Goal: Task Accomplishment & Management: Complete application form

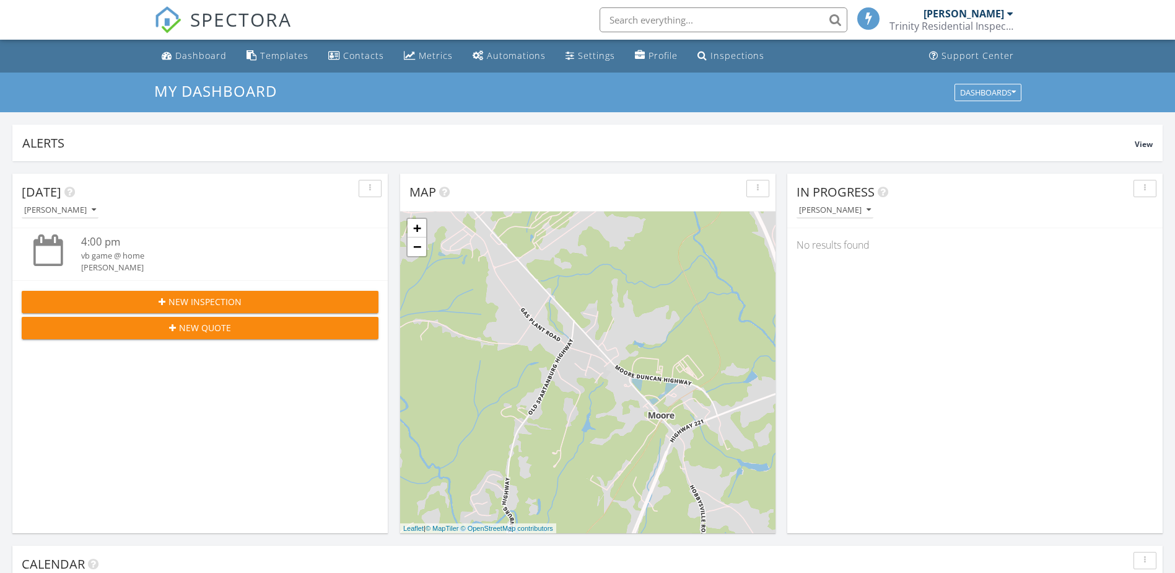
scroll to position [186, 0]
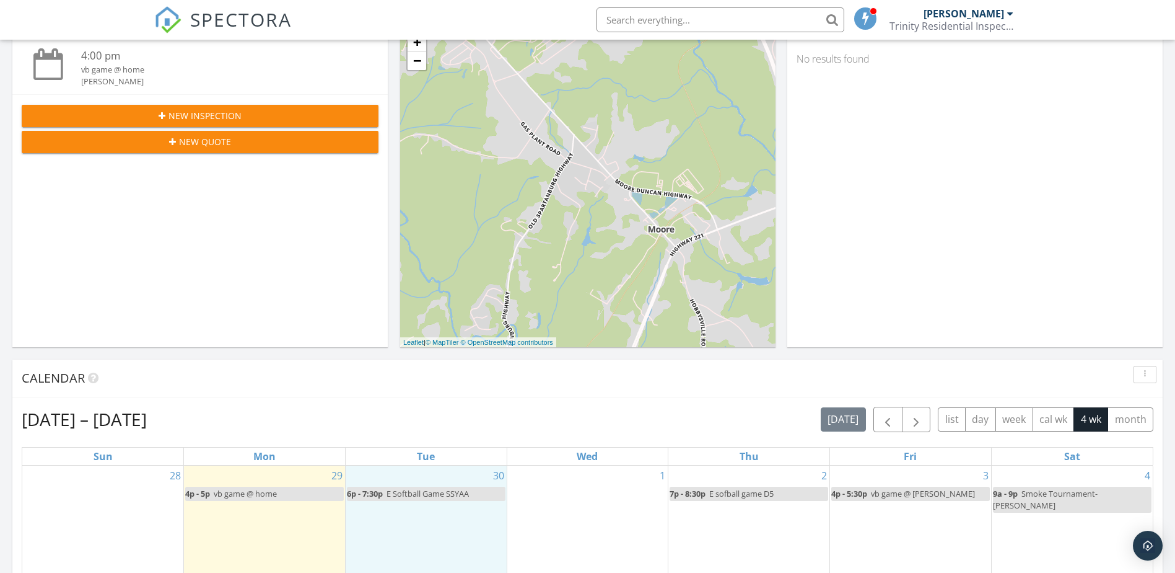
click at [486, 506] on div "30 6p - 7:30p E Softball Game SSYAA" at bounding box center [426, 528] width 161 height 126
click at [440, 459] on link "Inspection" at bounding box center [425, 454] width 64 height 20
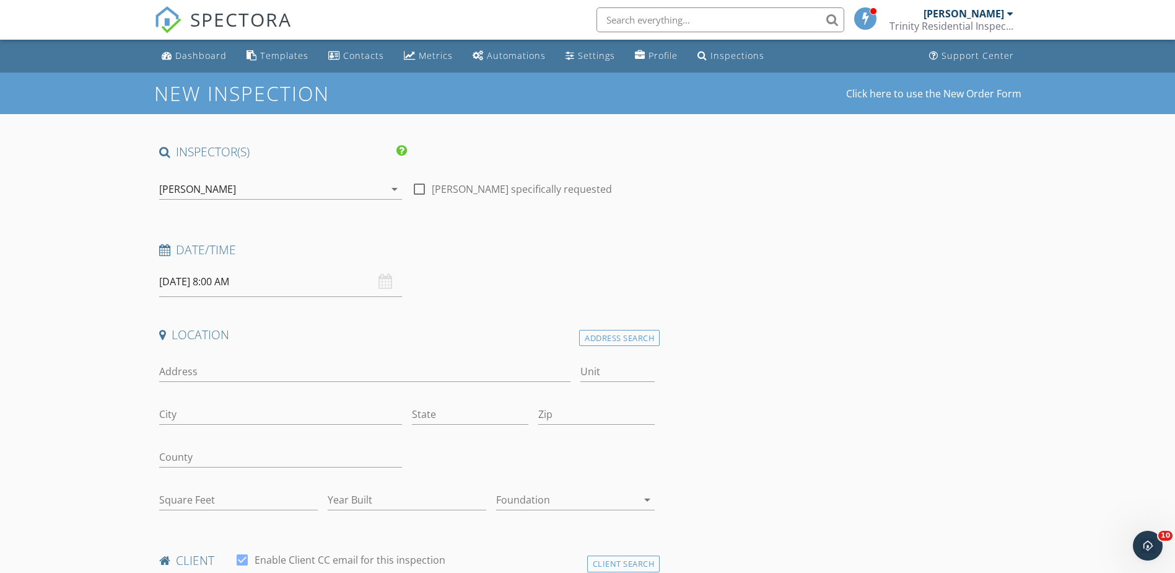
click at [237, 480] on span ":" at bounding box center [237, 492] width 4 height 25
click at [233, 487] on div "08 : 00 AM" at bounding box center [254, 492] width 191 height 25
click at [233, 488] on span at bounding box center [231, 487] width 9 height 12
type input "09"
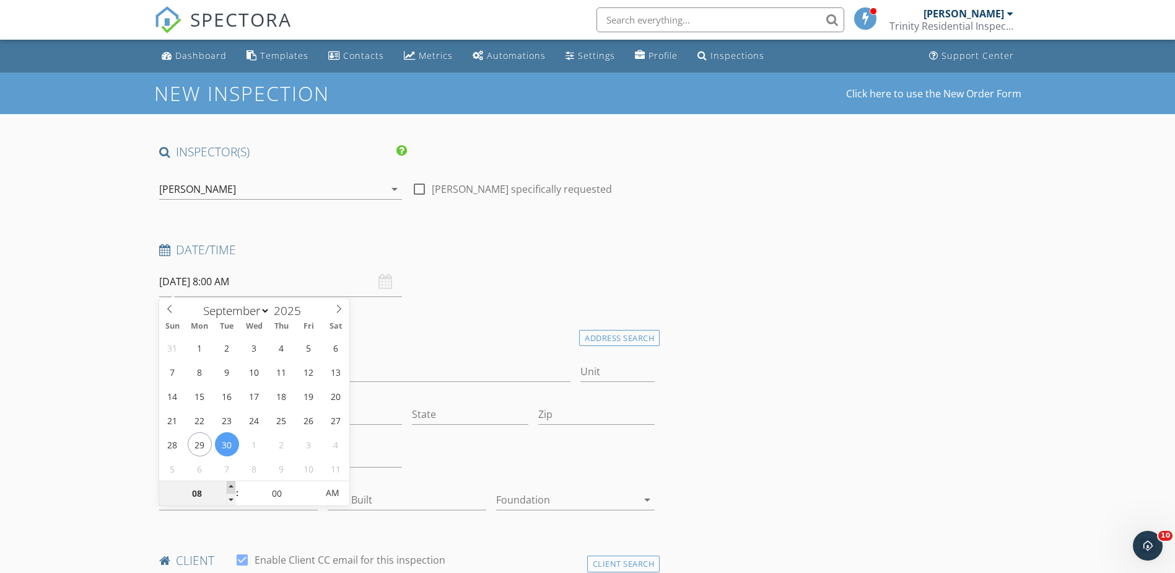
type input "09/30/2025 9:00 AM"
type input "10"
type input "09/30/2025 10:00 AM"
click at [233, 488] on span at bounding box center [231, 487] width 9 height 12
type input "11"
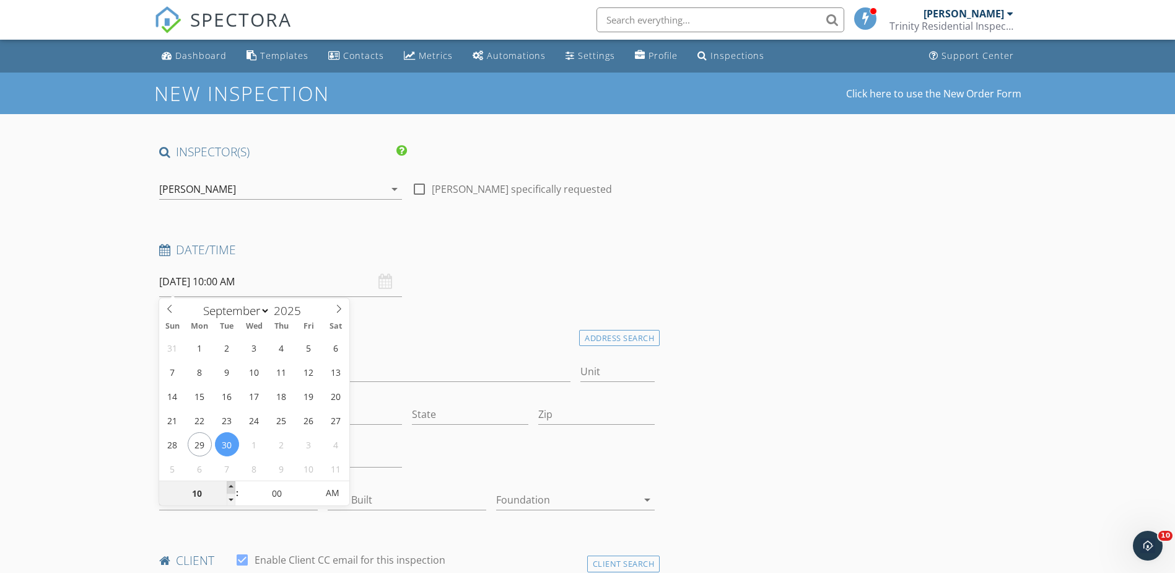
type input "09/30/2025 11:00 AM"
click at [233, 488] on span at bounding box center [231, 487] width 9 height 12
type input "12"
type input "09/30/2025 12:00 PM"
click at [233, 488] on span at bounding box center [231, 487] width 9 height 12
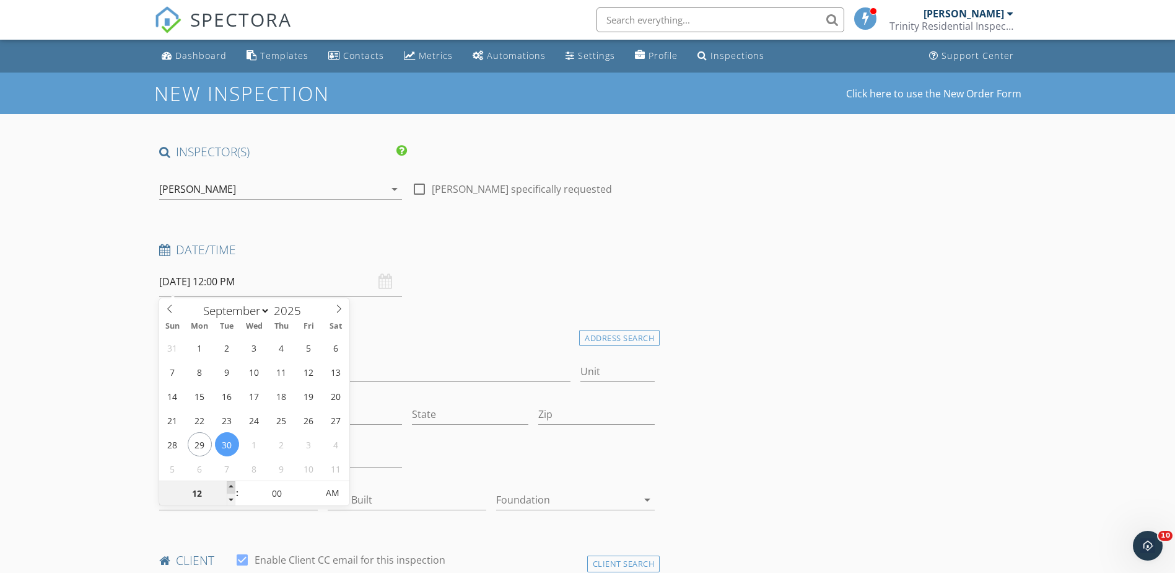
type input "01"
type input "09/30/2025 1:00 PM"
click at [233, 488] on span at bounding box center [231, 487] width 9 height 12
type input "02"
type input "09/30/2025 2:00 PM"
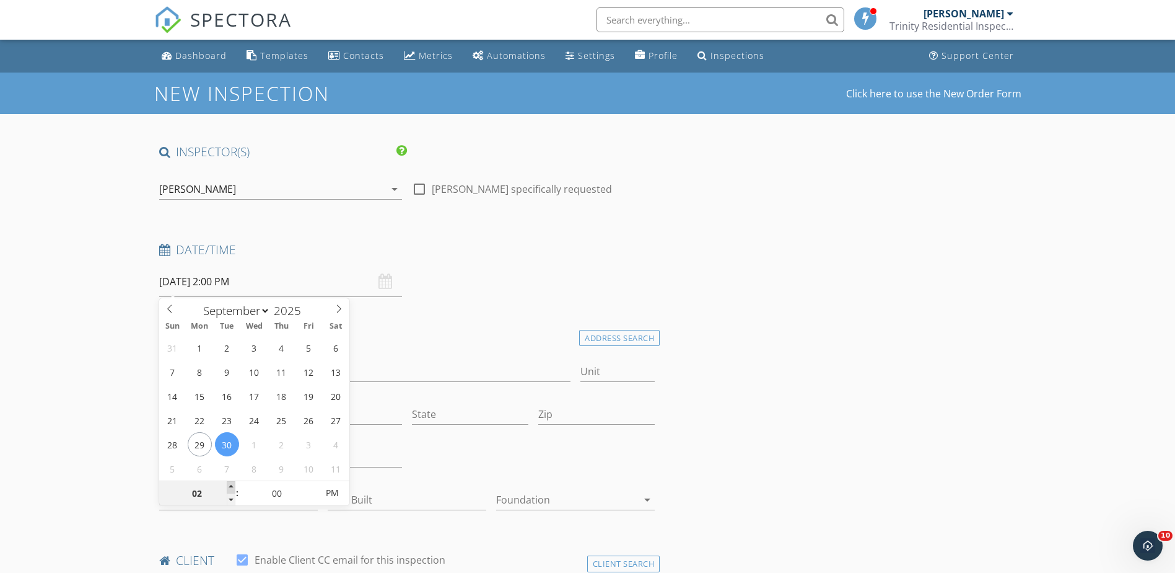
click at [233, 488] on span at bounding box center [231, 487] width 9 height 12
type input "03"
type input "09/30/2025 3:00 PM"
click at [233, 488] on span at bounding box center [231, 487] width 9 height 12
type input "05"
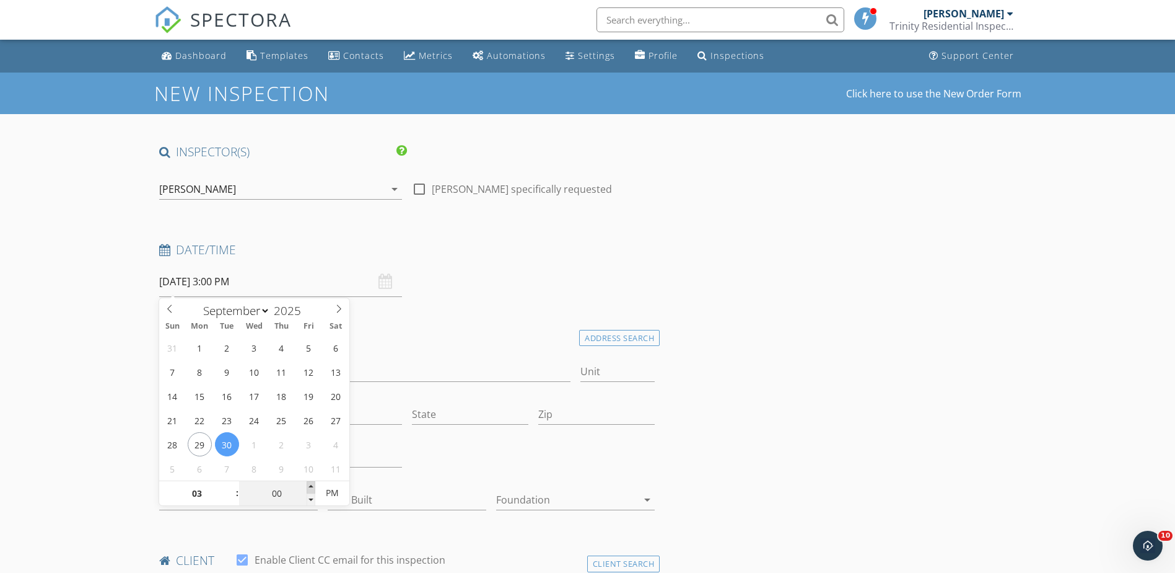
type input "09/30/2025 3:05 PM"
click at [312, 486] on span at bounding box center [311, 487] width 9 height 12
type input "10"
type input "09/30/2025 3:10 PM"
click at [312, 486] on span at bounding box center [311, 487] width 9 height 12
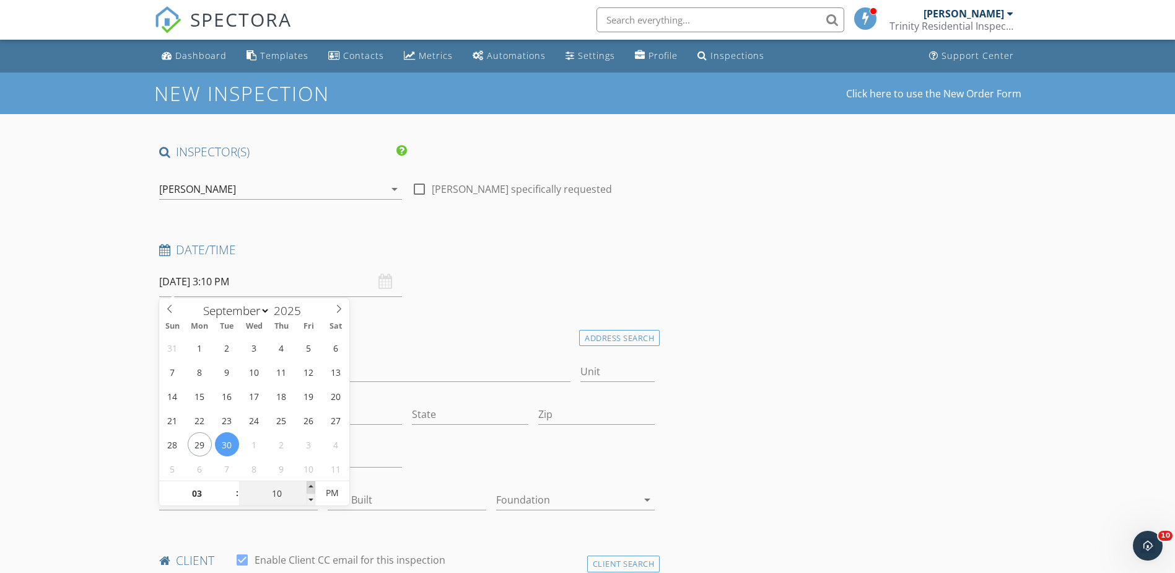
type input "15"
type input "09/30/2025 3:15 PM"
click at [312, 486] on span at bounding box center [311, 487] width 9 height 12
type input "20"
type input "09/30/2025 3:20 PM"
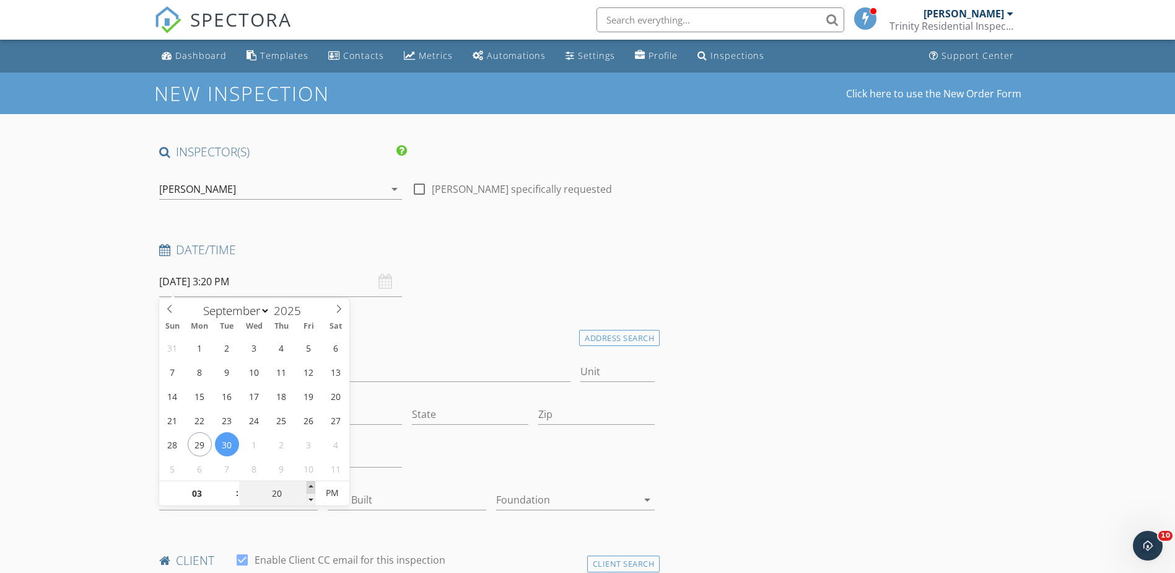
click at [312, 486] on span at bounding box center [311, 487] width 9 height 12
type input "25"
type input "09/30/2025 3:25 PM"
click at [312, 486] on span at bounding box center [311, 487] width 9 height 12
type input "30"
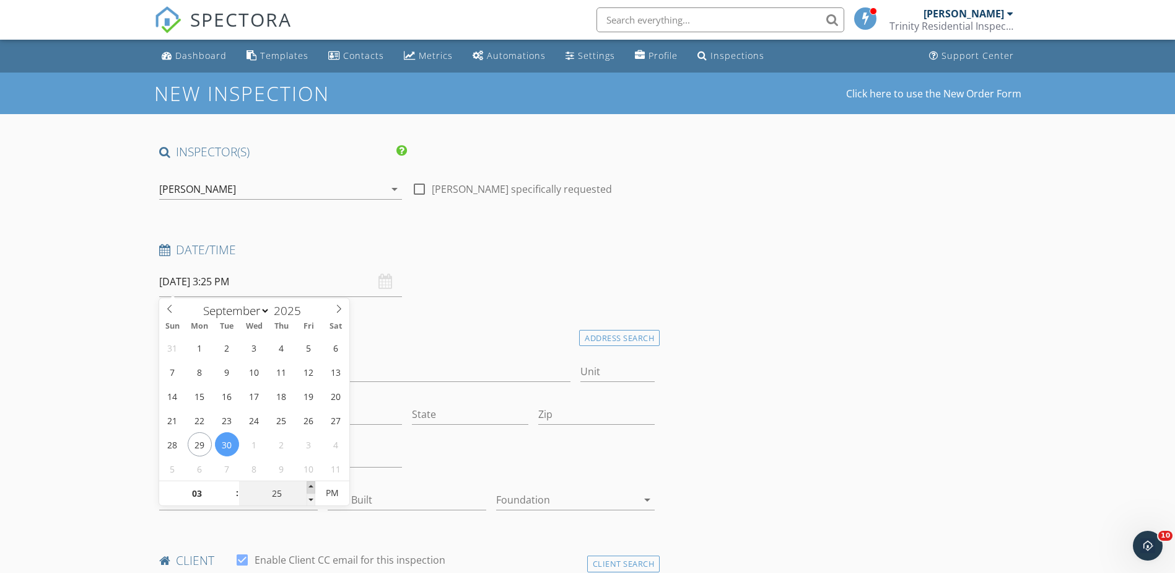
type input "09/30/2025 3:30 PM"
click at [312, 486] on span at bounding box center [311, 487] width 9 height 12
type input "35"
type input "09/30/2025 3:35 PM"
click at [312, 486] on span at bounding box center [311, 487] width 9 height 12
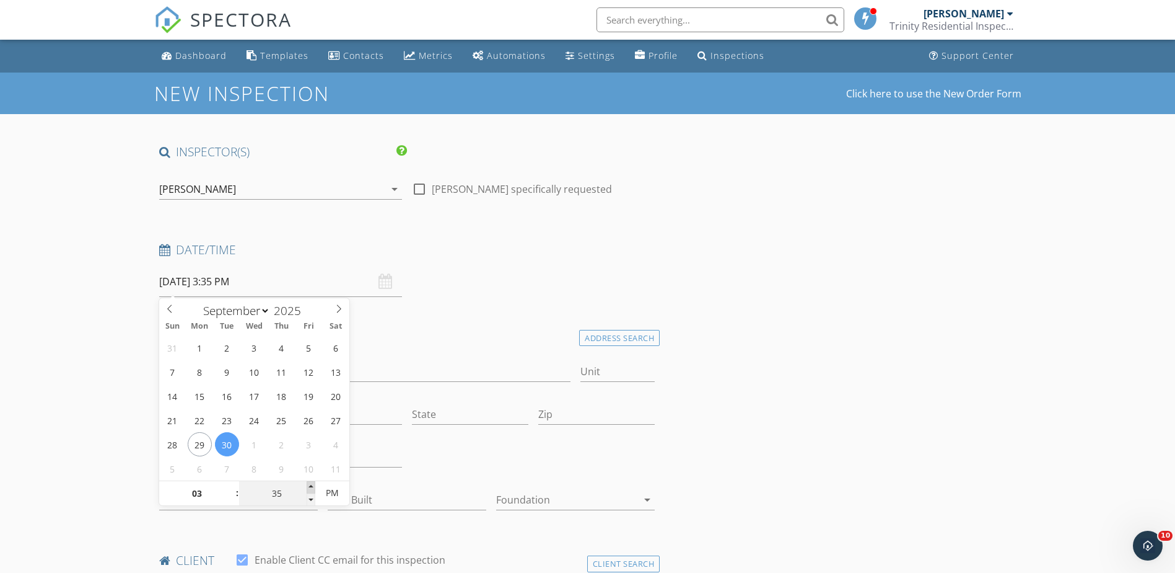
type input "40"
type input "09/30/2025 3:40 PM"
click at [312, 486] on span at bounding box center [311, 487] width 9 height 12
type input "45"
type input "09/30/2025 3:45 PM"
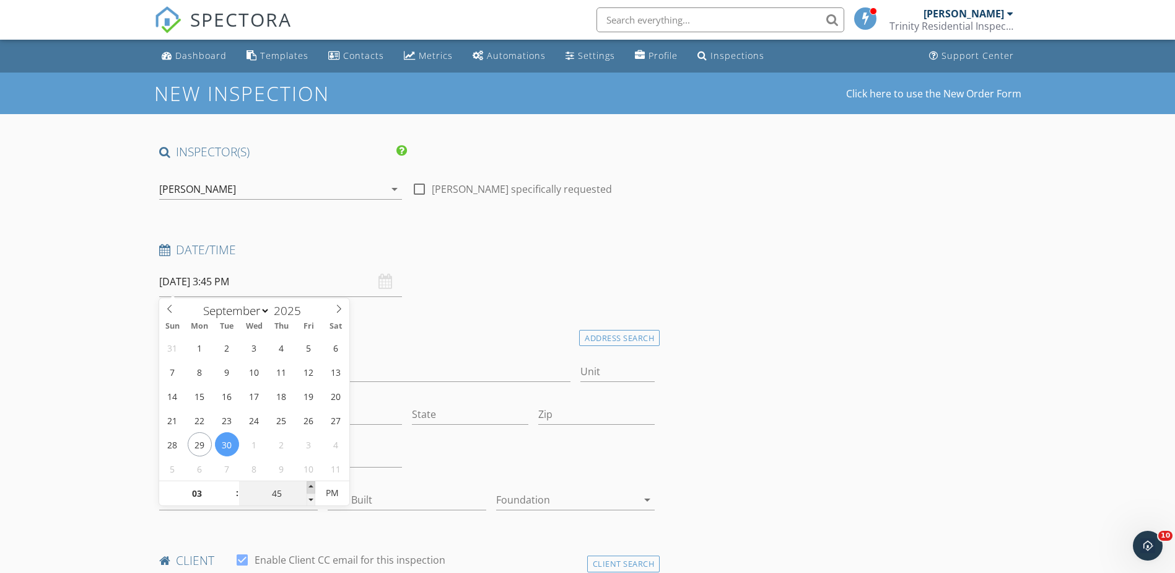
click at [312, 486] on span at bounding box center [311, 487] width 9 height 12
click at [395, 451] on input "County" at bounding box center [280, 457] width 243 height 20
click at [483, 331] on h4 "Location" at bounding box center [407, 335] width 496 height 16
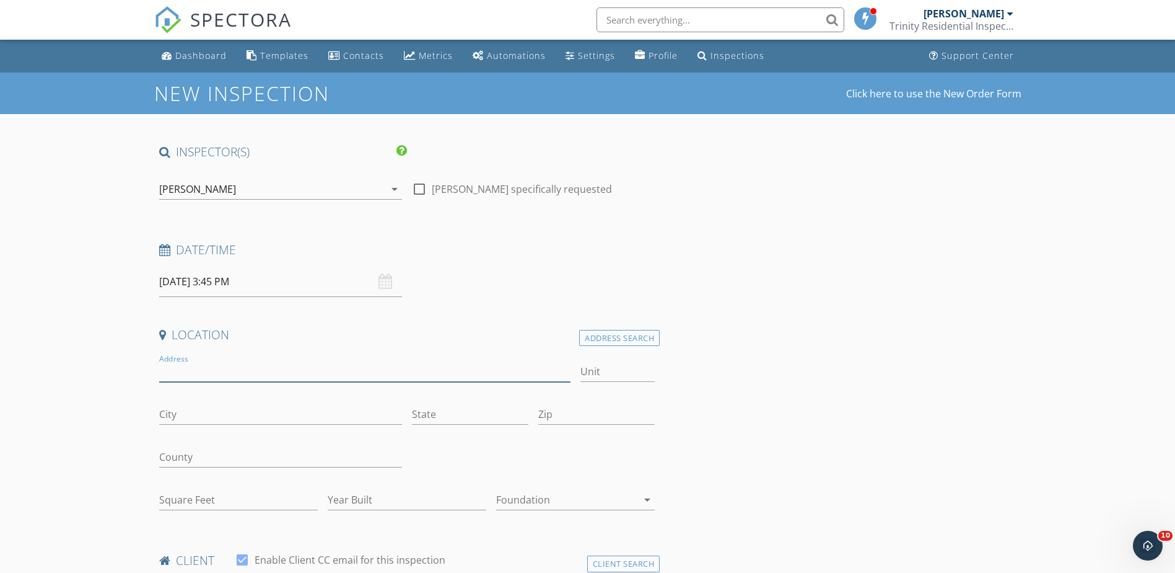
click at [303, 368] on input "Address" at bounding box center [365, 371] width 412 height 20
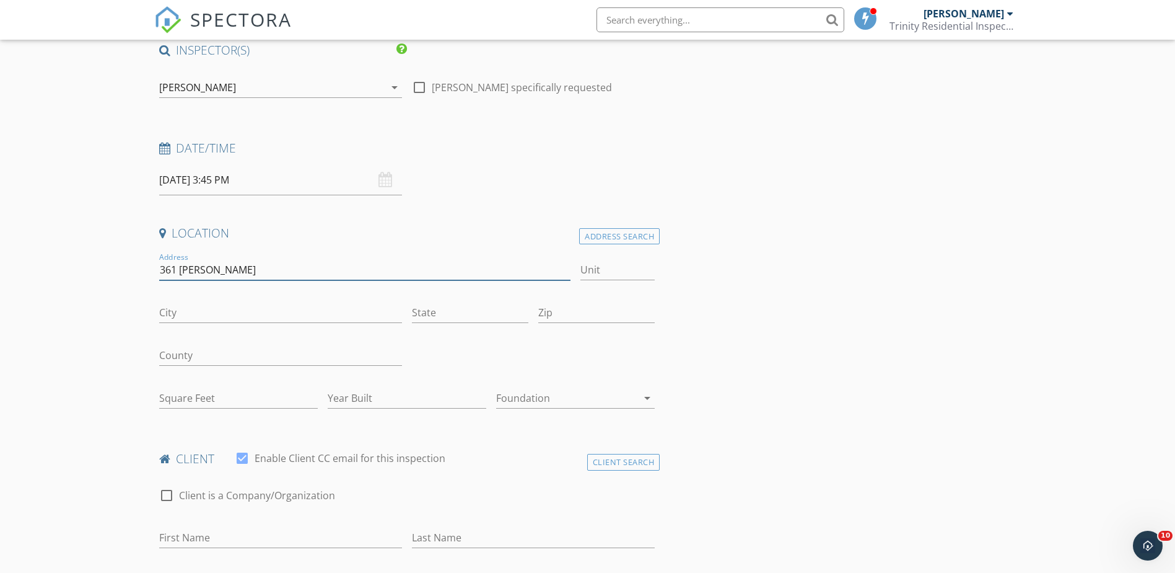
scroll to position [124, 0]
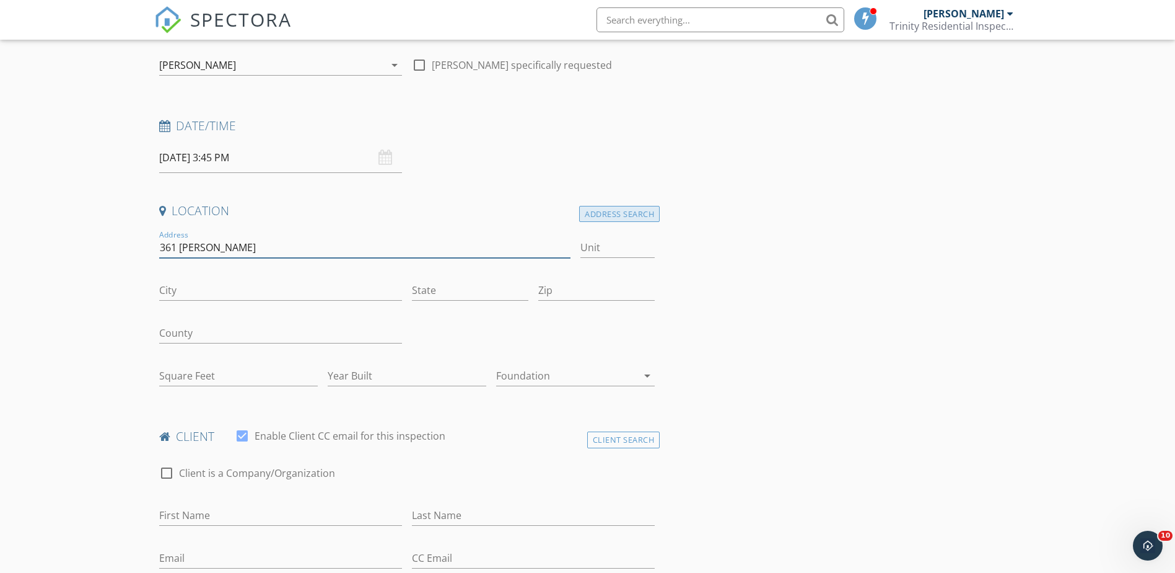
type input "361 rexford"
click at [618, 222] on div "Address Search" at bounding box center [619, 214] width 81 height 17
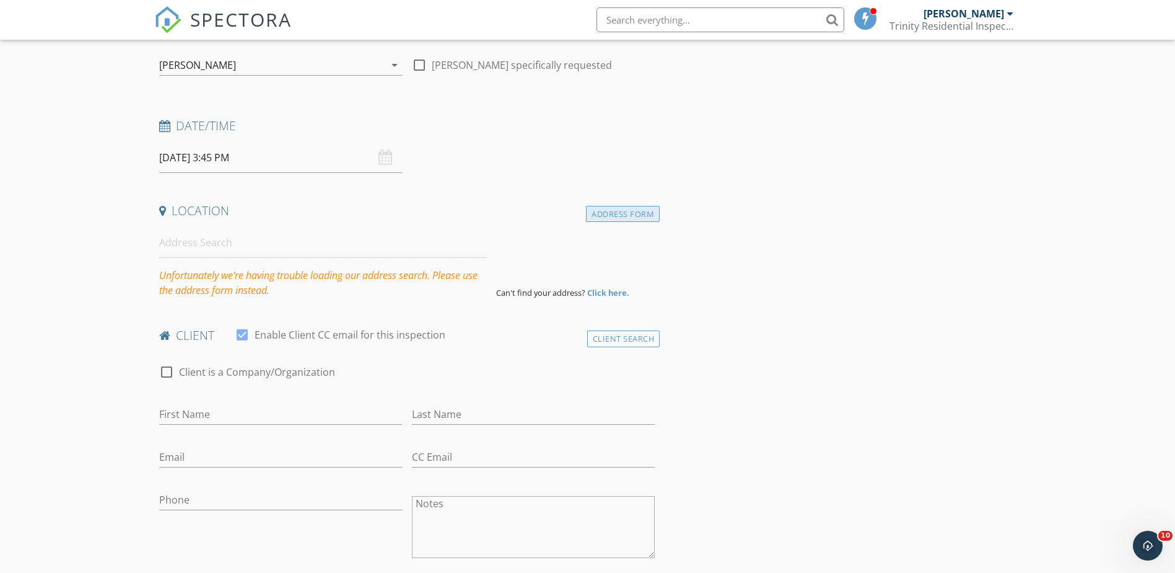
click at [607, 216] on div "Address Form" at bounding box center [623, 214] width 74 height 17
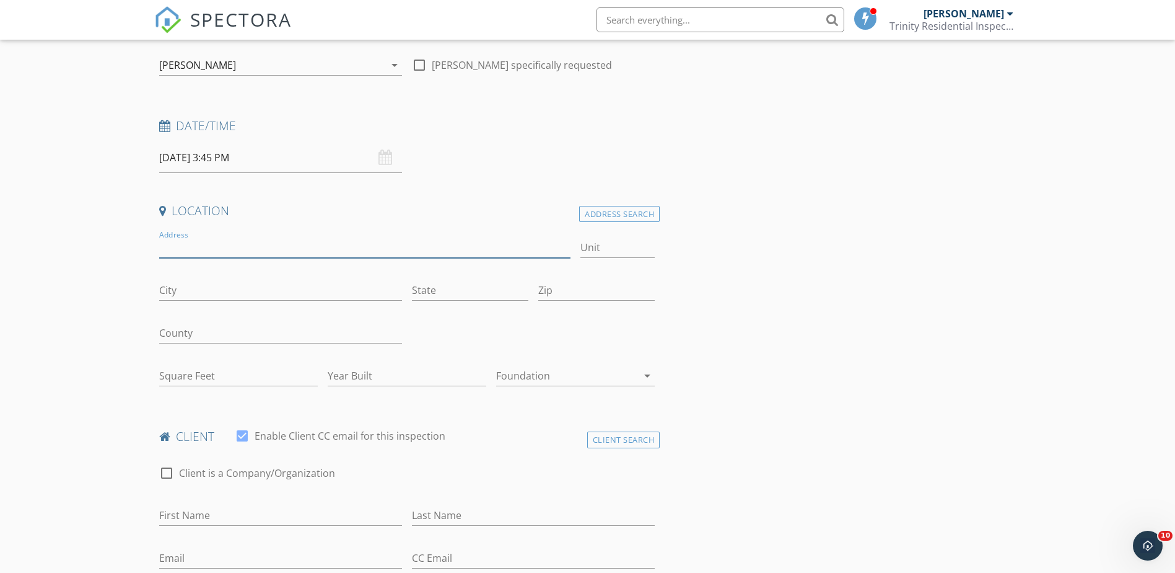
click at [196, 255] on input "Address" at bounding box center [365, 247] width 412 height 20
type input "361 Rexford Dr"
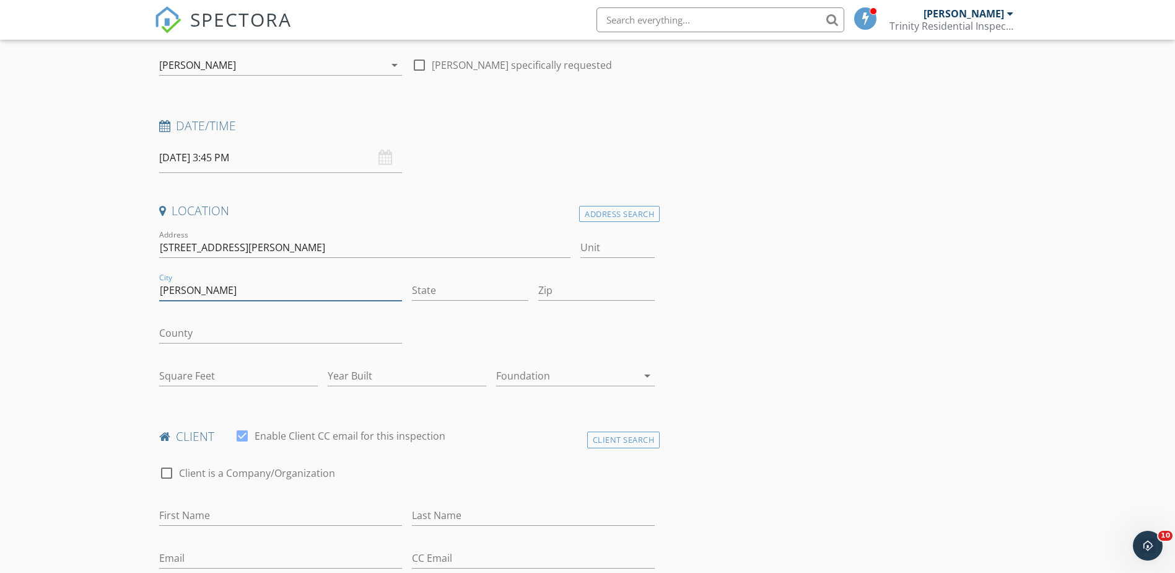
type input "Moore"
click at [450, 286] on input "State" at bounding box center [470, 290] width 116 height 20
type input "SC"
click at [577, 291] on input "Zip" at bounding box center [596, 290] width 116 height 20
type input "29379"
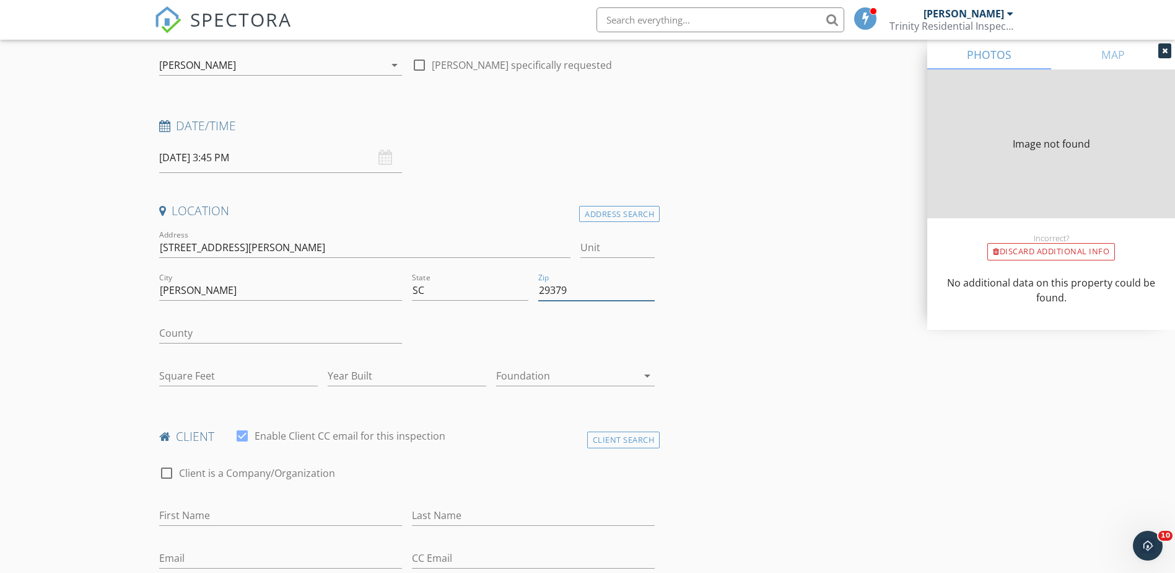
type input "1200"
type input "2006"
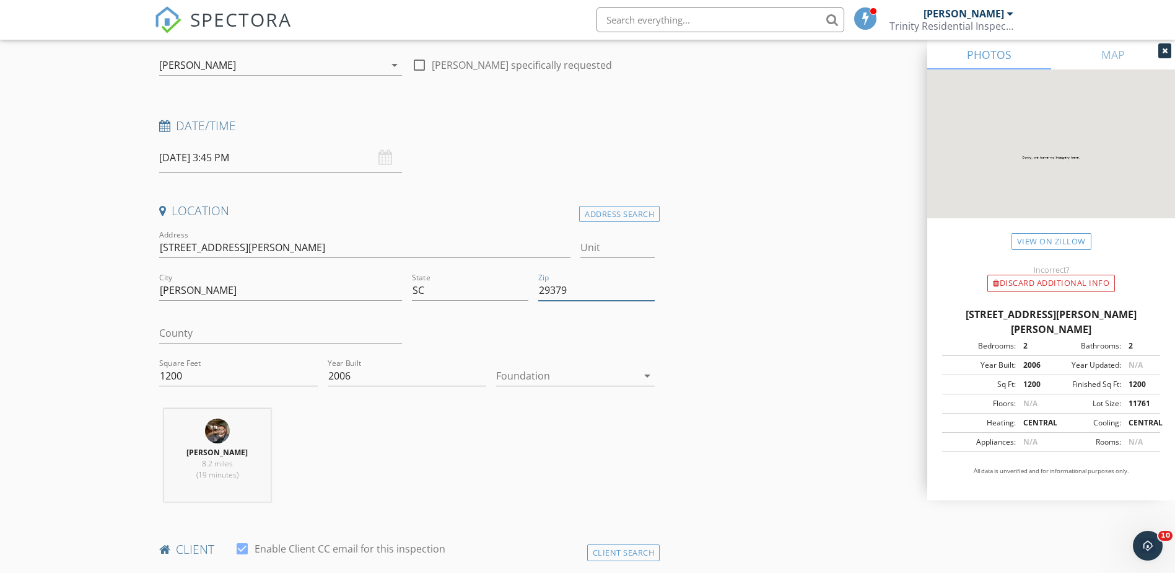
click at [560, 289] on input "29379" at bounding box center [596, 290] width 116 height 20
type input "29369"
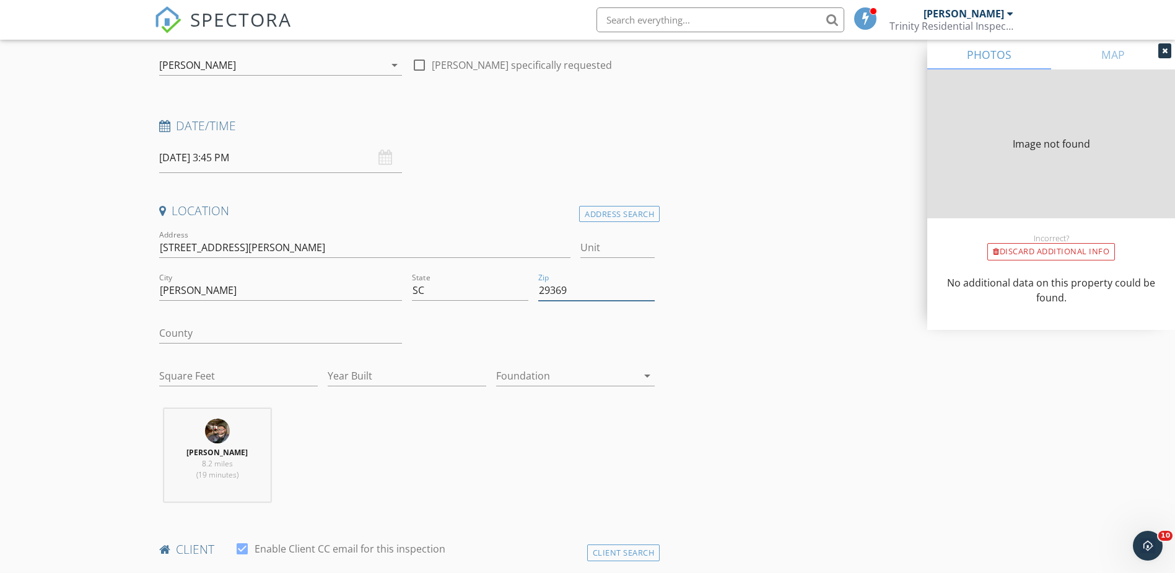
type input "1200"
type input "2006"
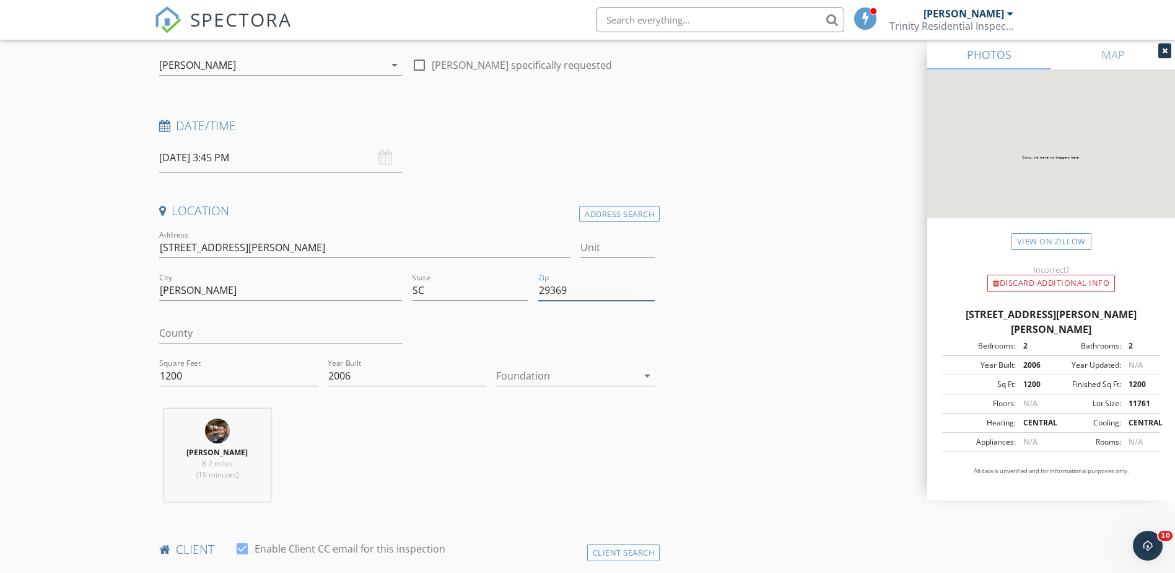
type input "29369"
click at [258, 335] on input "County" at bounding box center [280, 333] width 243 height 20
type input "Spartanburg"
click at [645, 373] on icon "arrow_drop_down" at bounding box center [647, 375] width 15 height 15
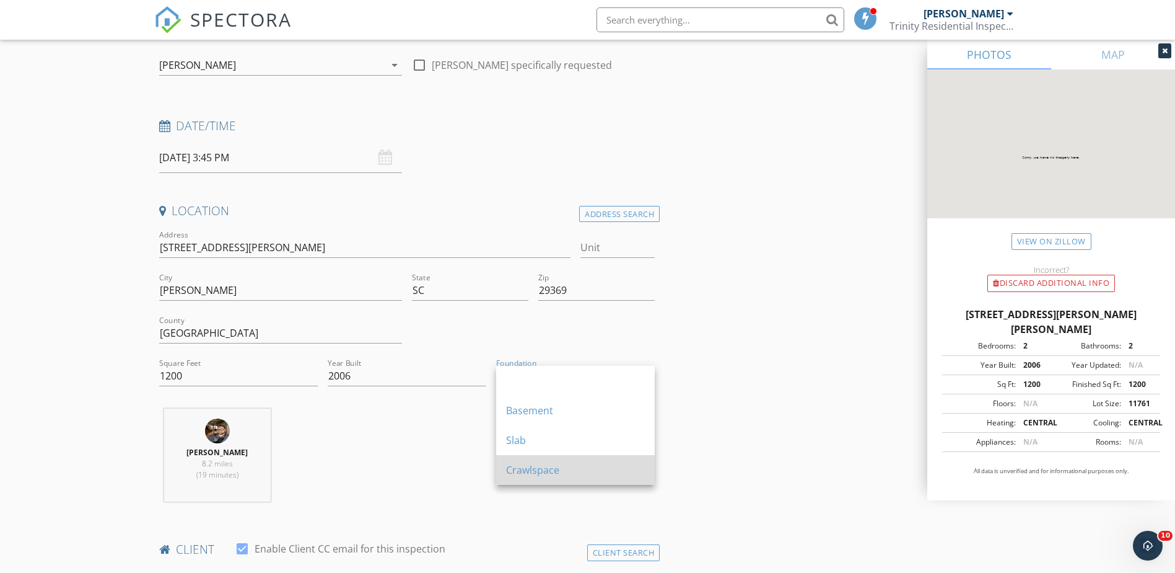
click at [563, 462] on div "Crawlspace" at bounding box center [575, 469] width 139 height 15
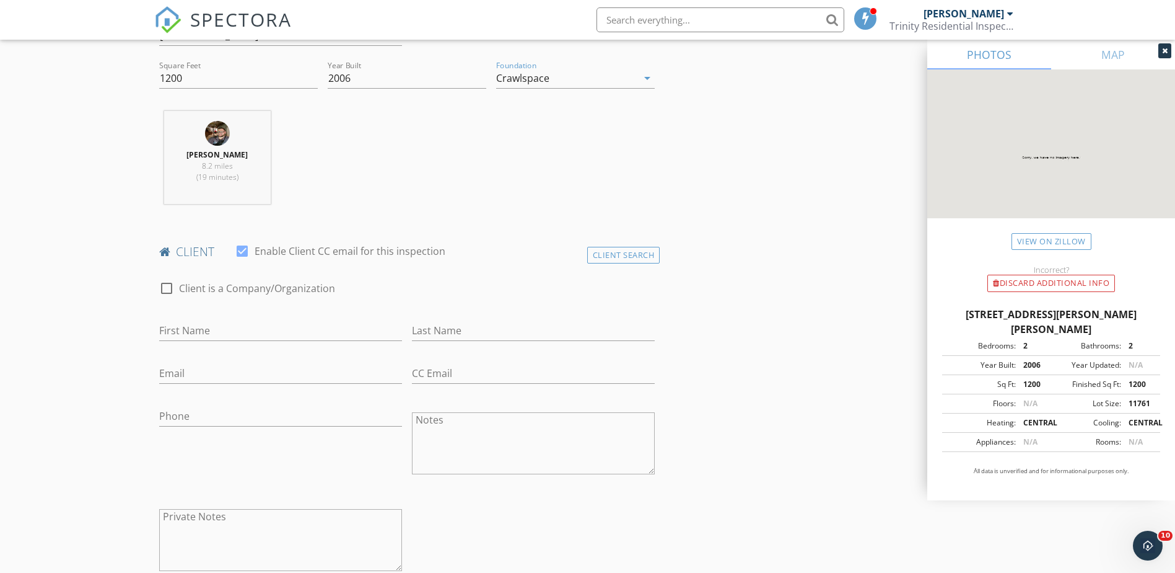
scroll to position [434, 0]
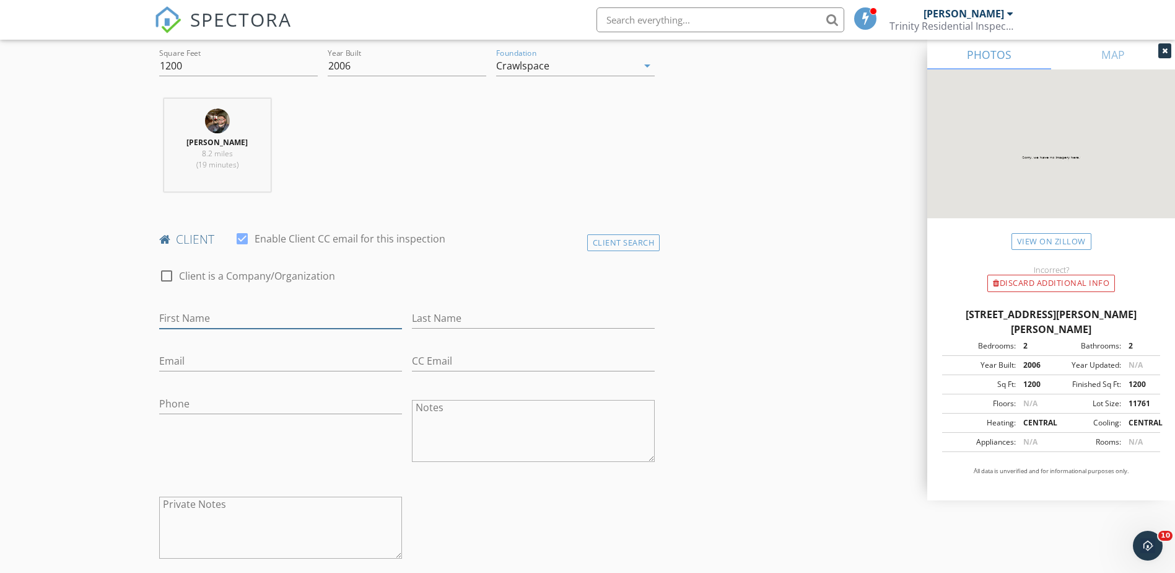
click at [248, 309] on input "First Name" at bounding box center [280, 318] width 243 height 20
click at [597, 242] on div "Client Search" at bounding box center [623, 242] width 73 height 17
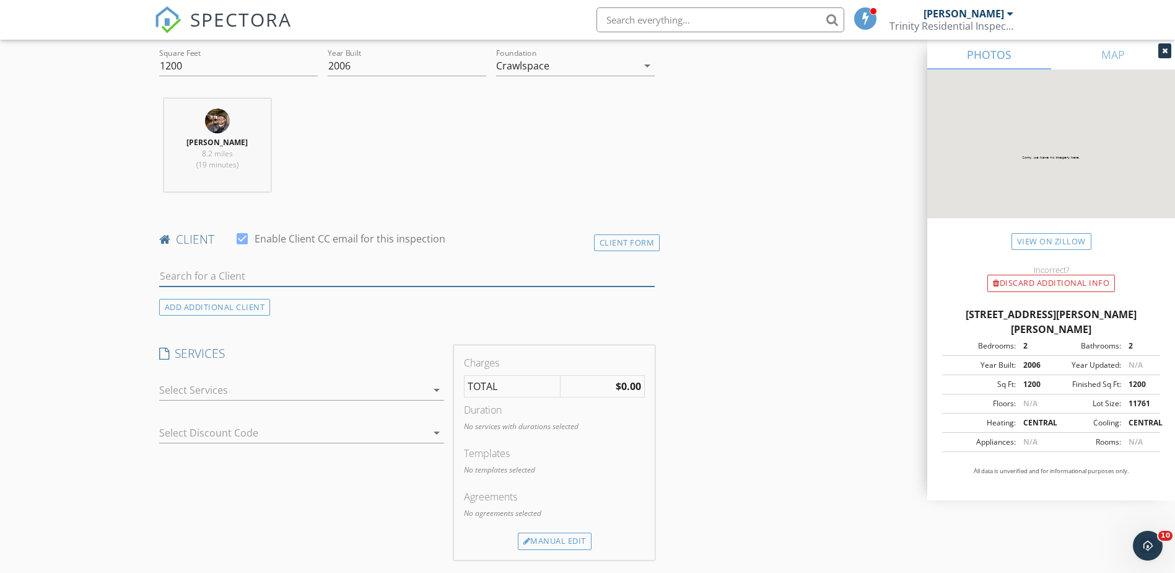
click at [207, 279] on input "text" at bounding box center [407, 276] width 496 height 20
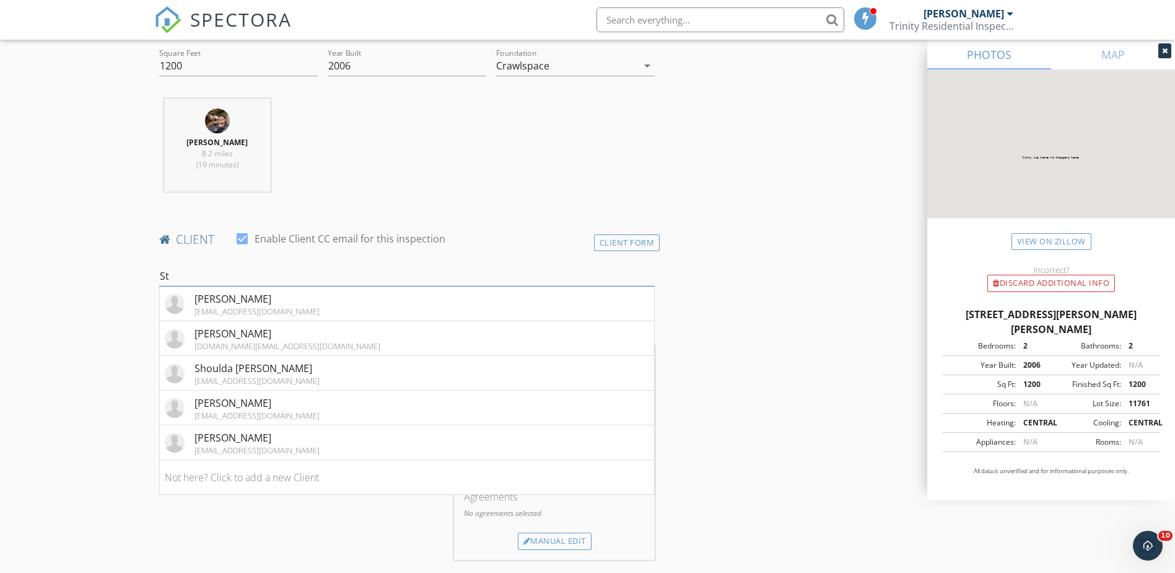
type input "S"
type input "Cantre"
click at [302, 371] on li "Thistlewood Cantrell msecantrell@yahoo.com" at bounding box center [407, 373] width 495 height 35
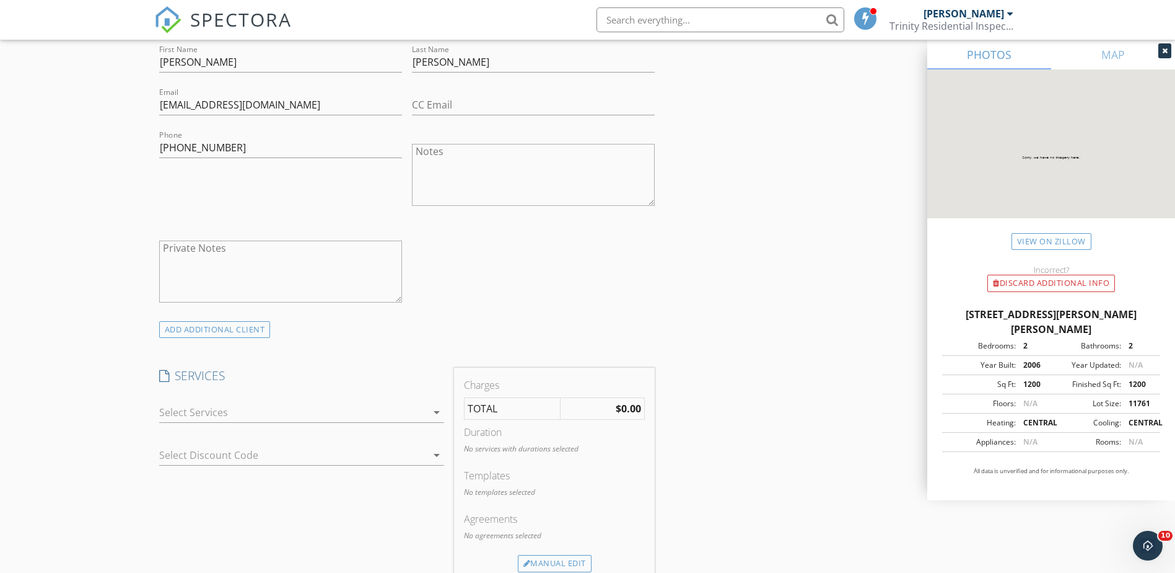
scroll to position [744, 0]
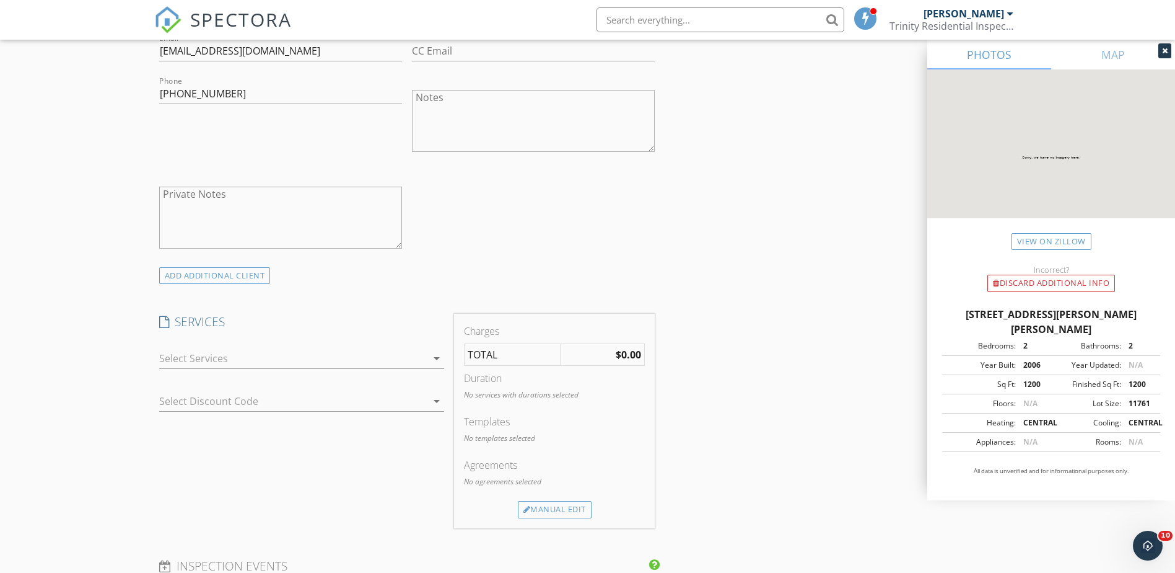
click at [434, 356] on icon "arrow_drop_down" at bounding box center [436, 358] width 15 height 15
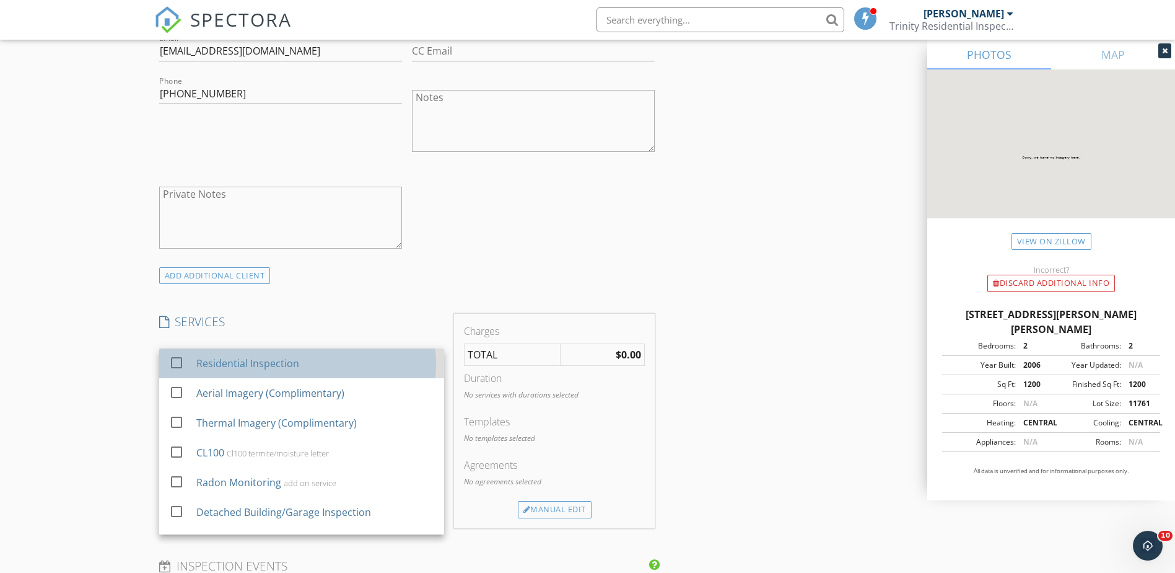
click at [200, 361] on div "Residential Inspection" at bounding box center [247, 363] width 103 height 15
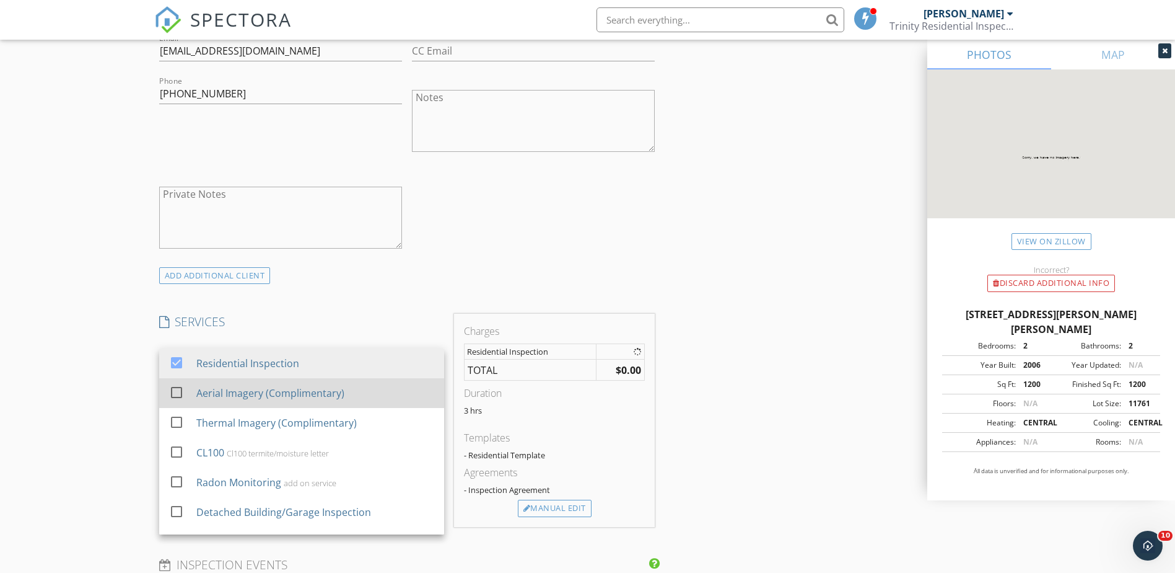
click at [182, 385] on div at bounding box center [176, 392] width 21 height 21
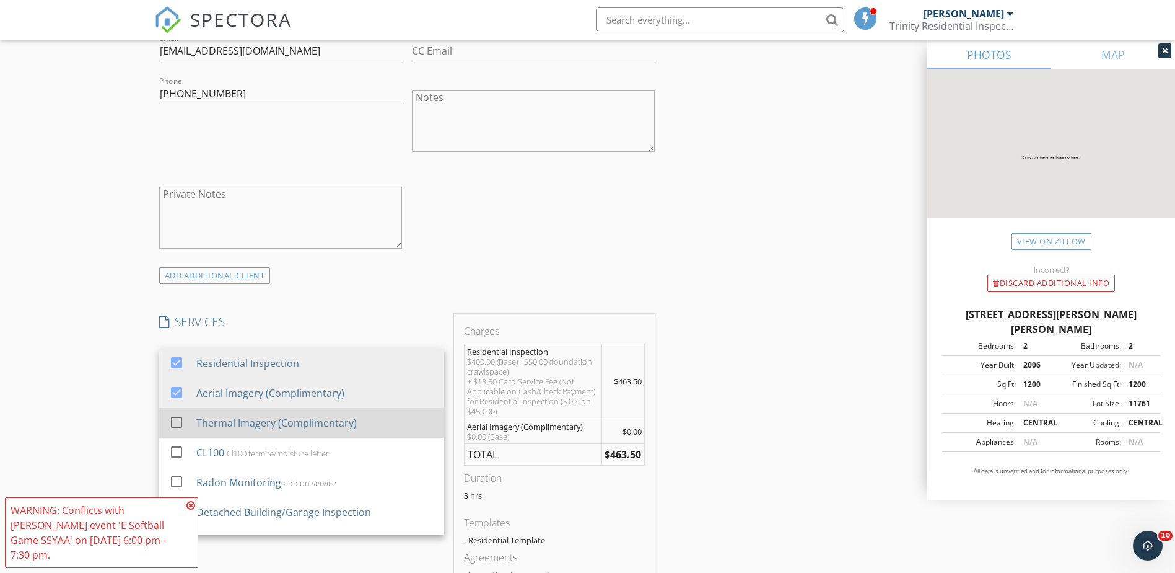
click at [178, 418] on div at bounding box center [176, 421] width 21 height 21
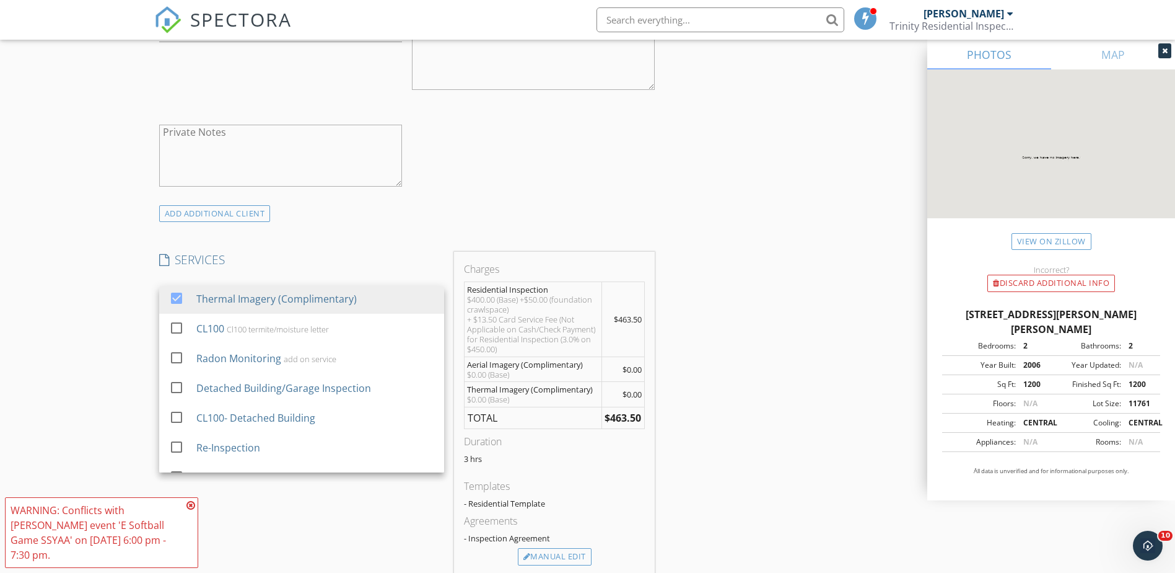
scroll to position [867, 0]
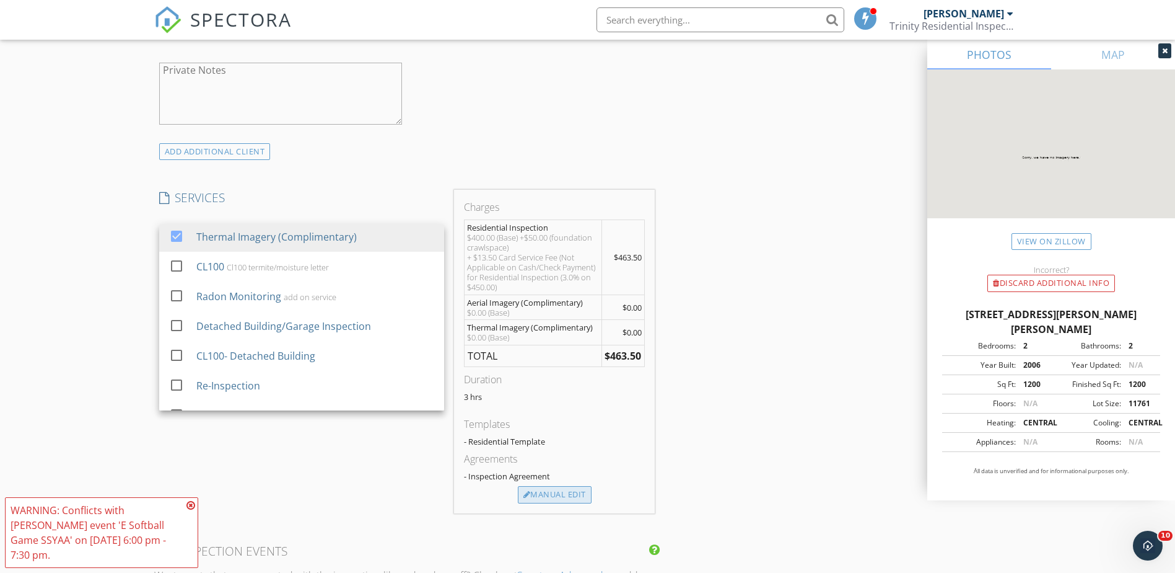
click at [568, 496] on div "Manual Edit" at bounding box center [555, 494] width 74 height 17
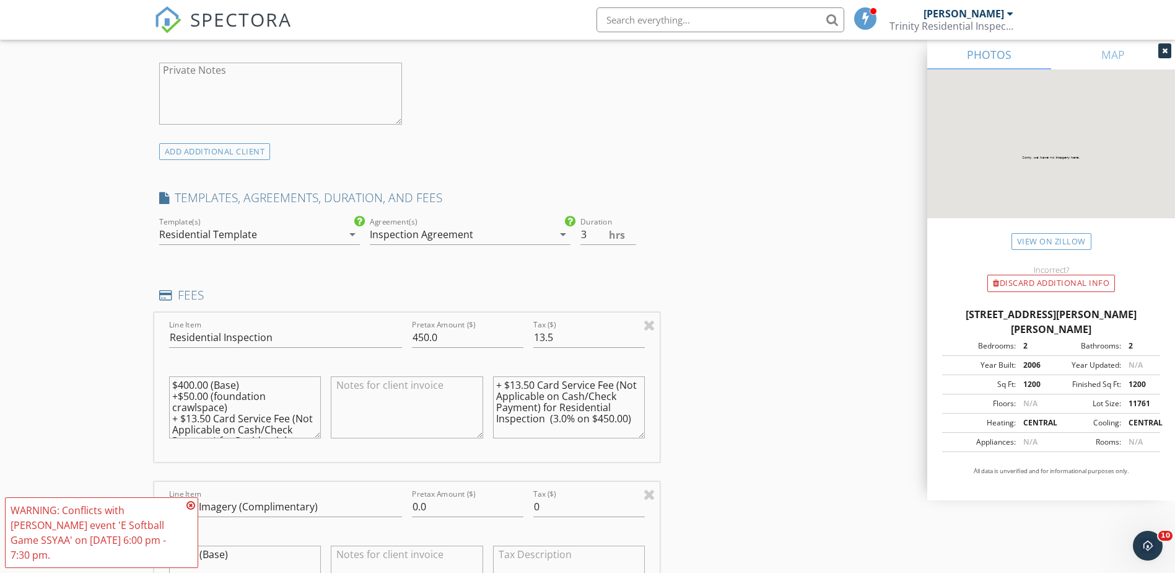
drag, startPoint x: 226, startPoint y: 407, endPoint x: 165, endPoint y: 384, distance: 64.9
click at [165, 384] on div "$400.00 (Base) +$50.00 (foundation crawlspace) + $13.50 Card Service Fee (Not A…" at bounding box center [245, 408] width 162 height 97
paste textarea "$400.00 (Base) +$50.00 (foundation crawlspace)"
type textarea "$400.00 (Base) +$50.00 (foundation crawlspace)"
drag, startPoint x: 597, startPoint y: 409, endPoint x: 602, endPoint y: 418, distance: 10.8
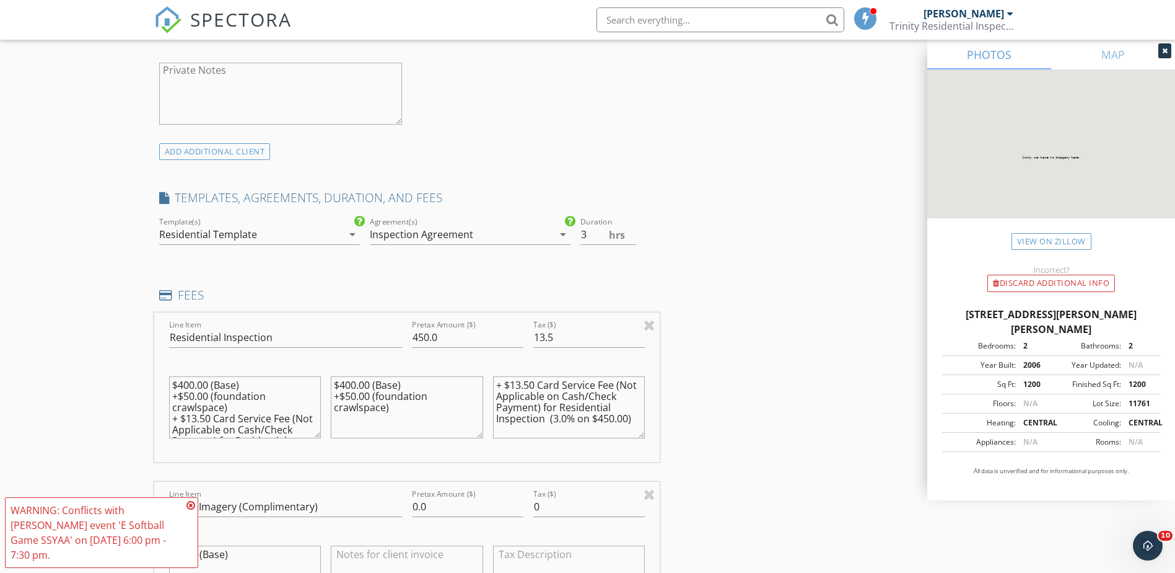
click at [602, 418] on textarea "+ $13.50 Card Service Fee (Not Applicable on Cash/Check Payment) for Residentia…" at bounding box center [569, 407] width 152 height 62
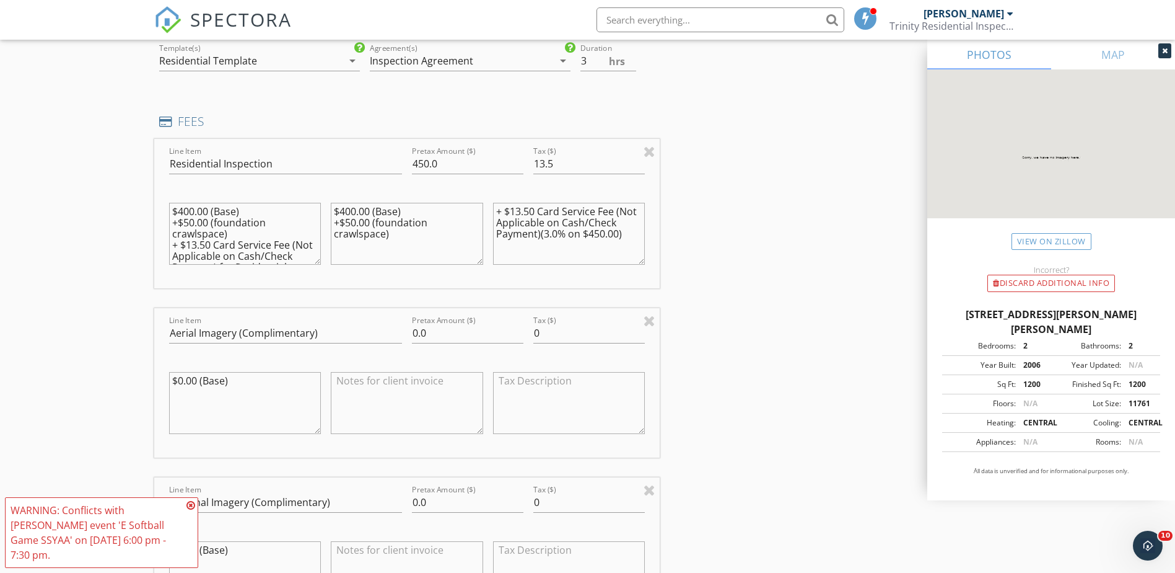
scroll to position [1053, 0]
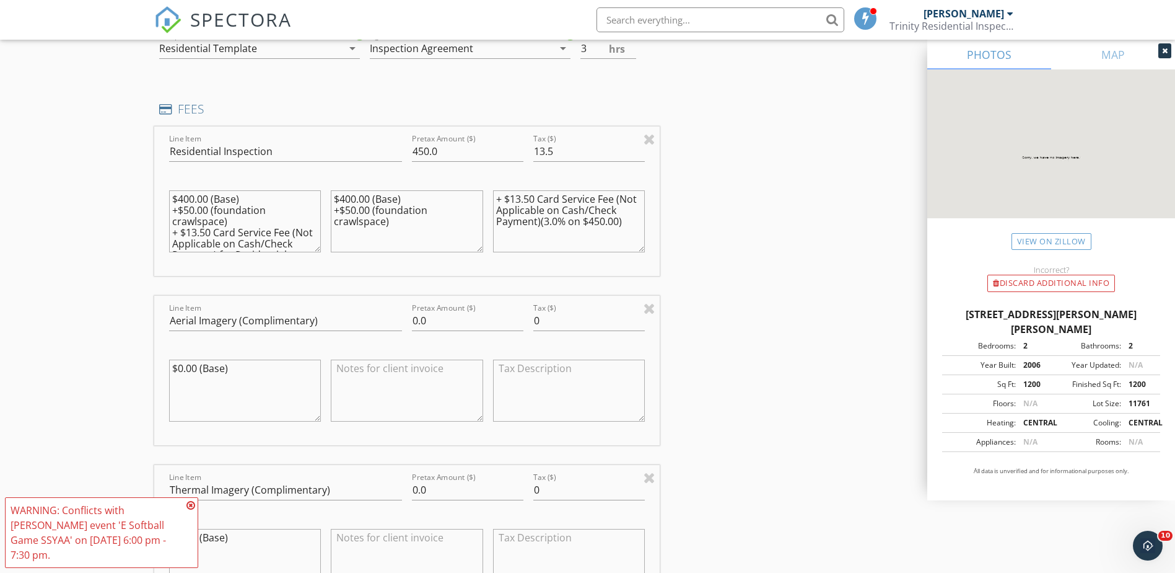
type textarea "+ $13.50 Card Service Fee (Not Applicable on Cash/Check Payment)(3.0% on $450.0…"
click at [187, 510] on icon at bounding box center [191, 505] width 9 height 10
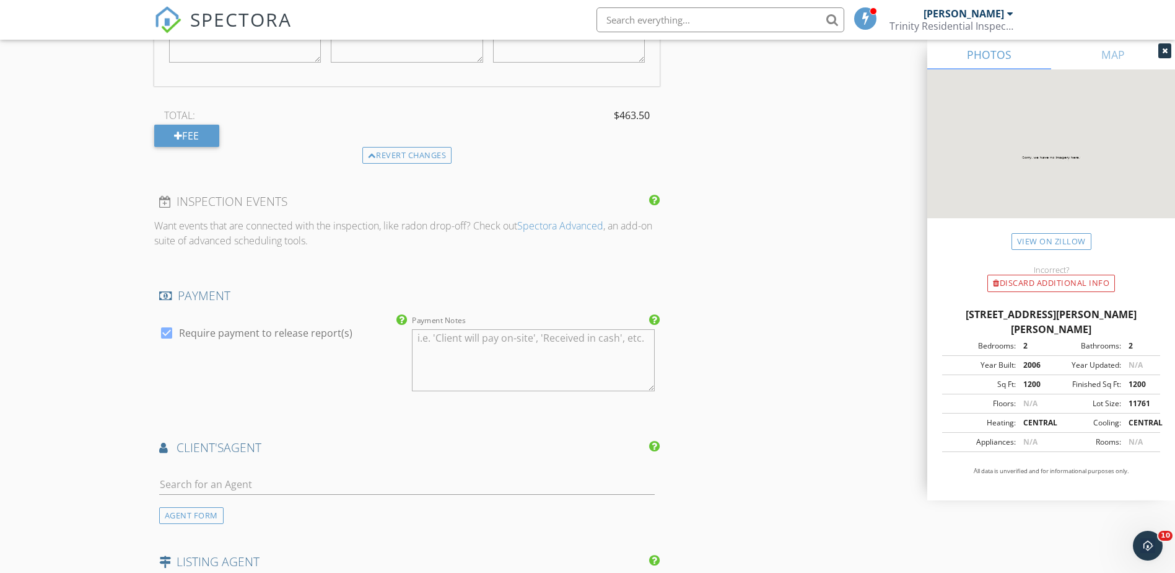
scroll to position [1611, 0]
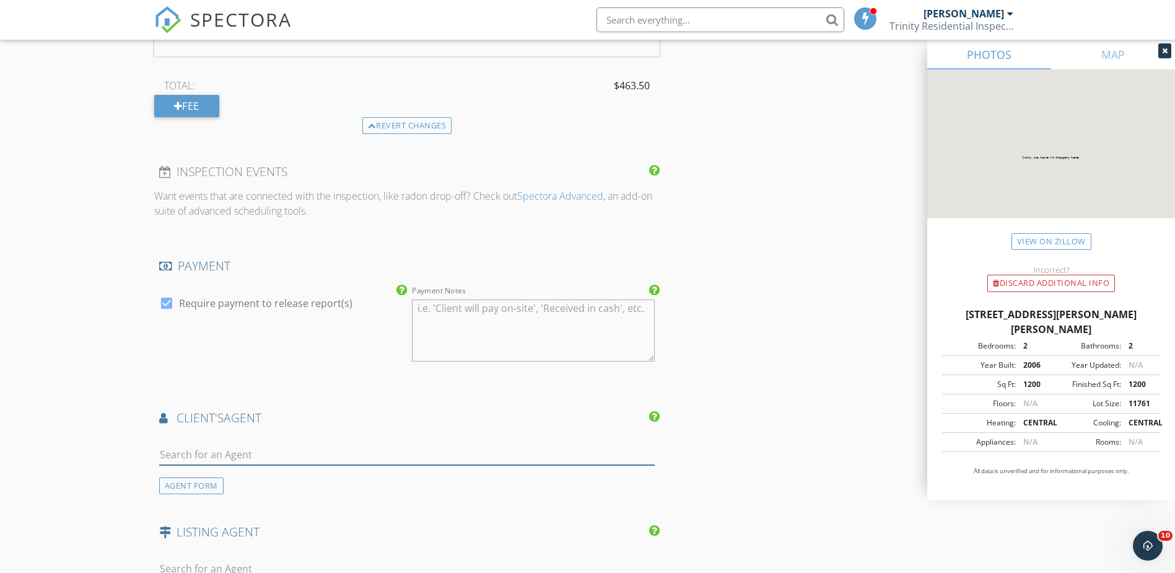
click at [294, 455] on input "text" at bounding box center [407, 454] width 496 height 20
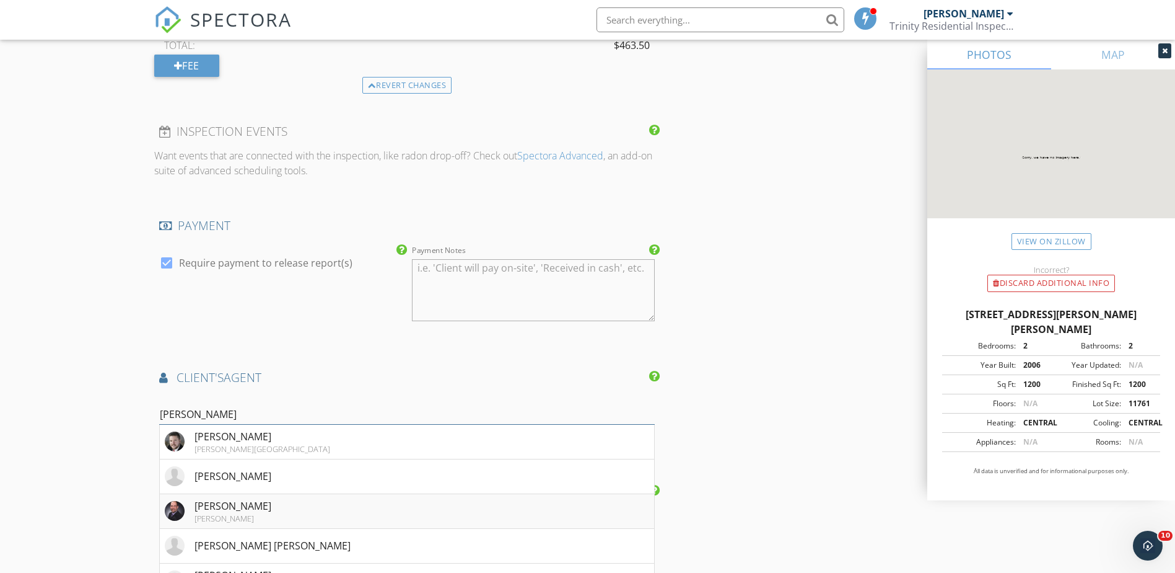
scroll to position [1673, 0]
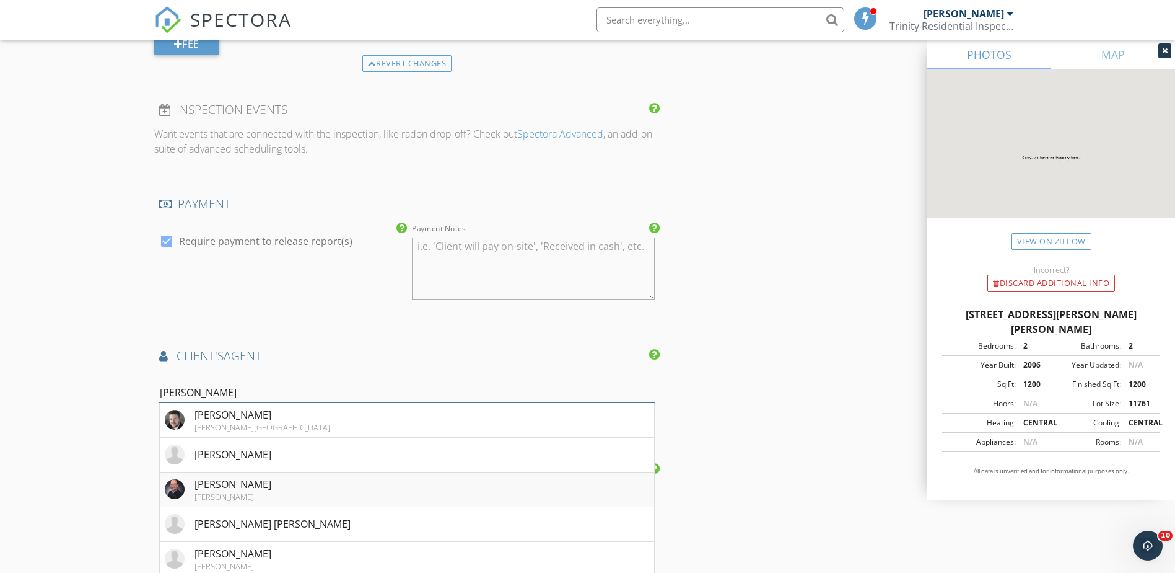
type input "Jon"
click at [252, 480] on li "Jon Harris Keller Williams" at bounding box center [407, 489] width 495 height 35
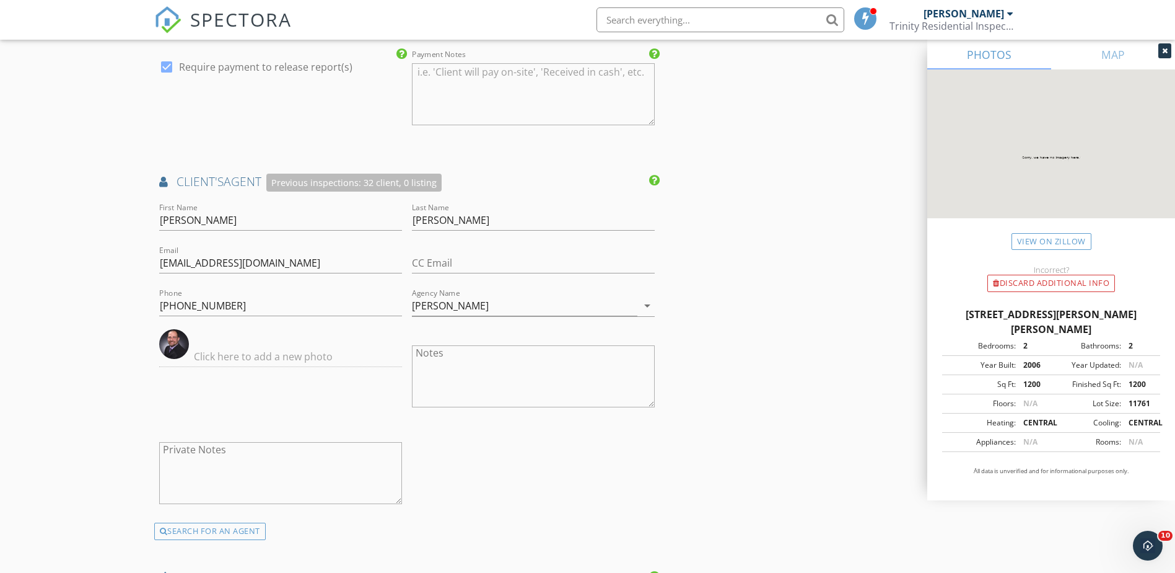
scroll to position [1859, 0]
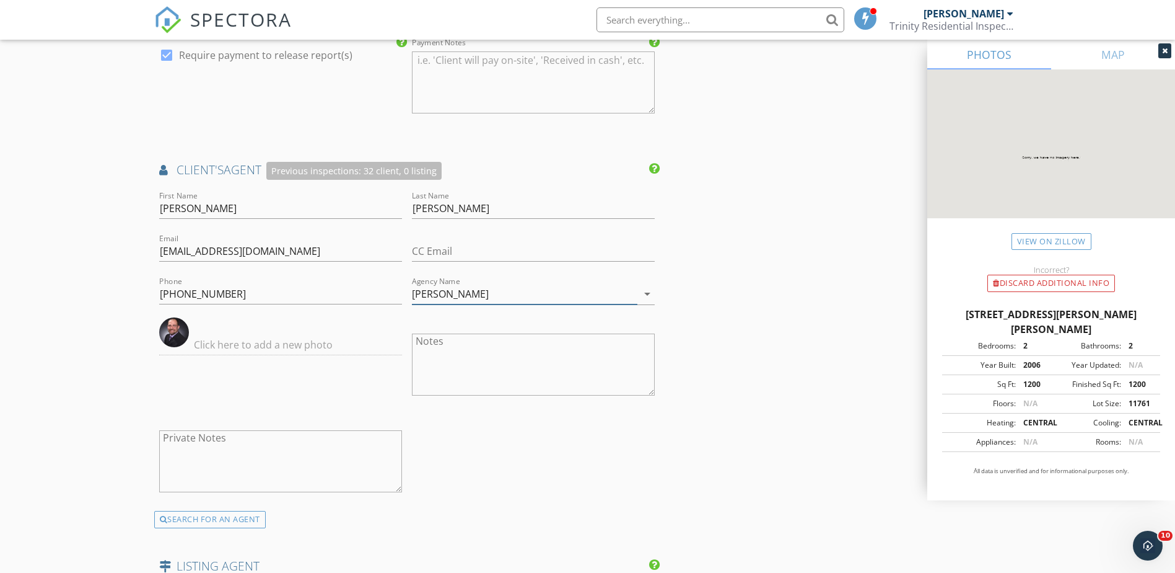
click at [647, 297] on icon "arrow_drop_down" at bounding box center [647, 293] width 15 height 15
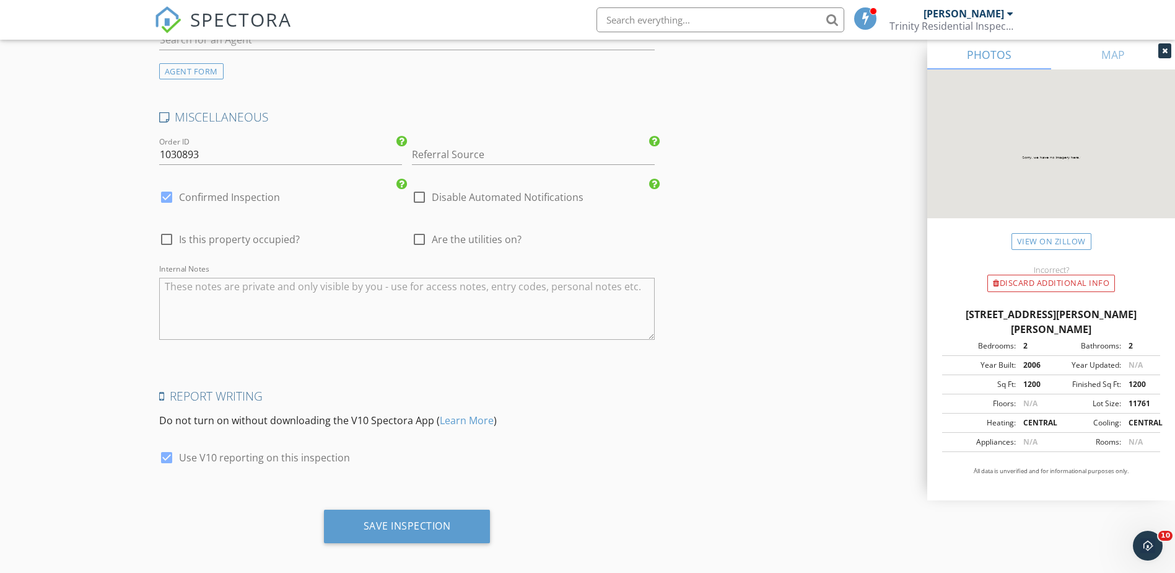
scroll to position [2431, 0]
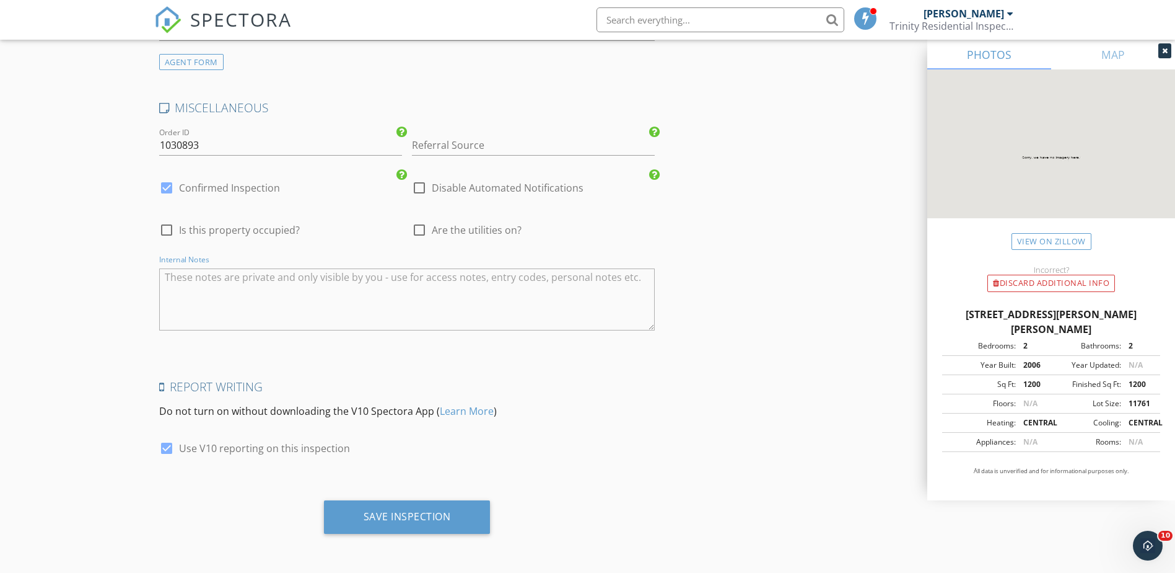
click at [193, 311] on textarea "Internal Notes" at bounding box center [407, 299] width 496 height 62
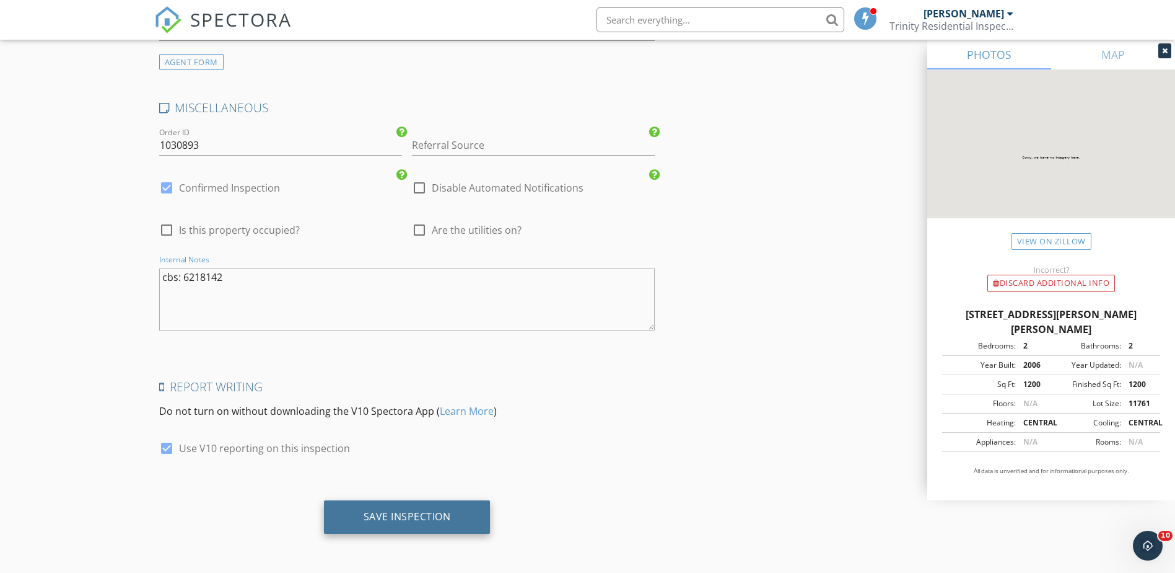
type textarea "cbs: 6218142"
click at [427, 515] on div "Save Inspection" at bounding box center [407, 516] width 87 height 12
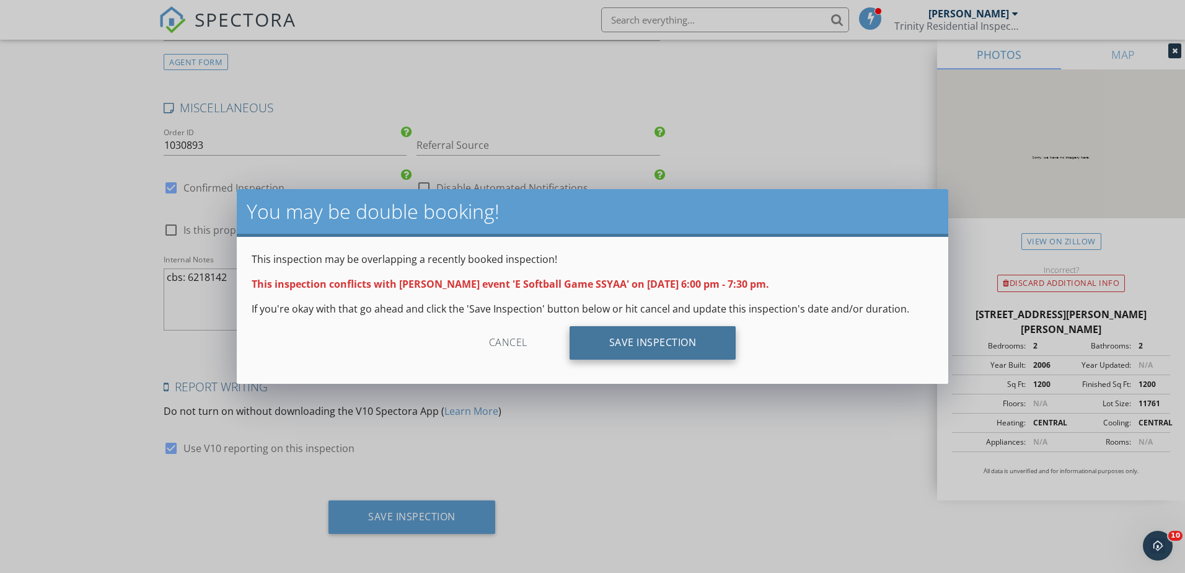
click at [638, 351] on div "Save Inspection" at bounding box center [652, 342] width 167 height 33
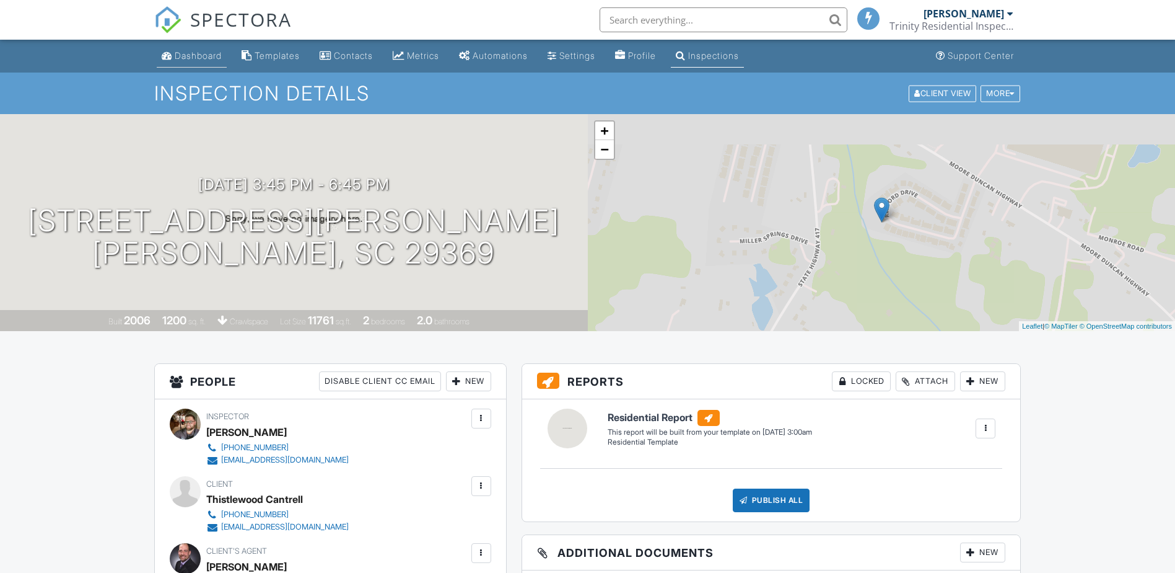
click at [202, 60] on div "Dashboard" at bounding box center [198, 55] width 47 height 11
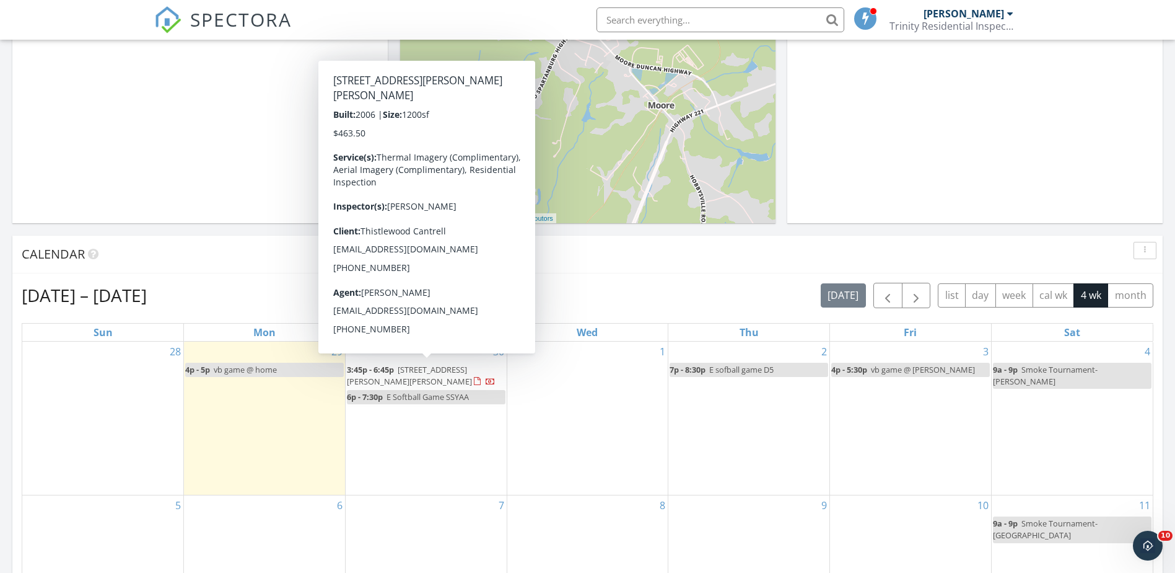
click at [389, 374] on span "3:45p - 6:45p" at bounding box center [370, 369] width 47 height 11
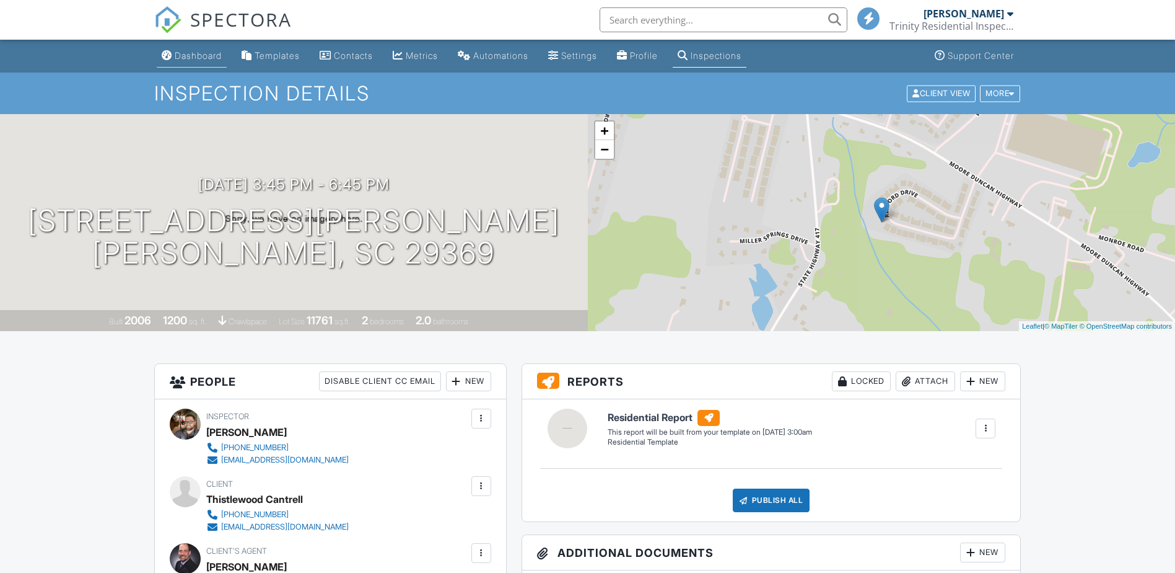
click at [210, 58] on div "Dashboard" at bounding box center [198, 55] width 47 height 11
